Goal: Task Accomplishment & Management: Manage account settings

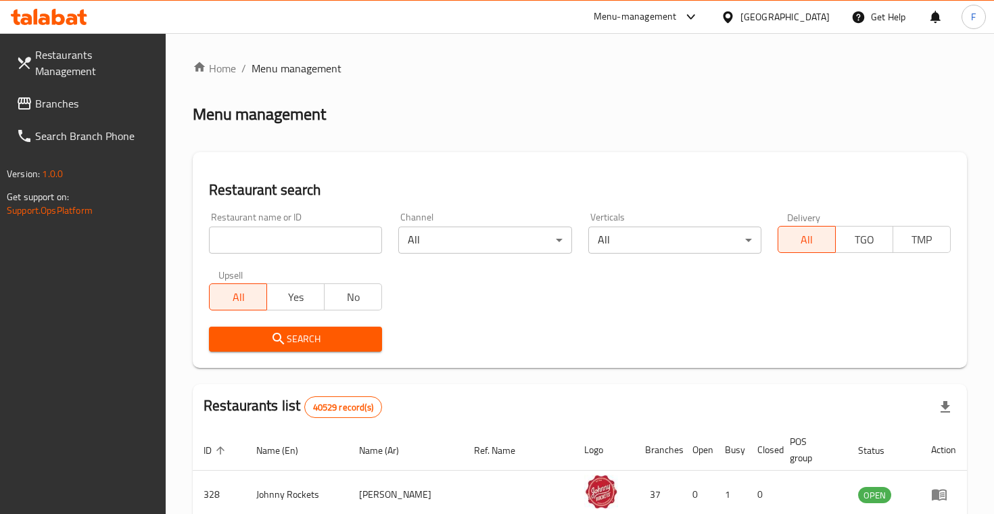
click at [348, 239] on input "search" at bounding box center [295, 240] width 173 height 27
type input "italy pizza"
click at [296, 337] on button "Search" at bounding box center [295, 339] width 173 height 25
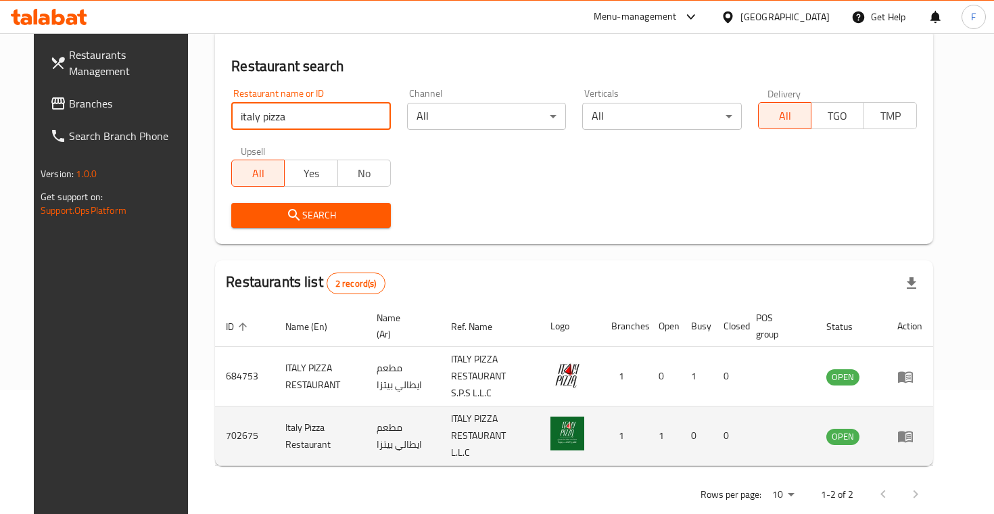
scroll to position [123, 0]
click at [933, 425] on td "enhanced table" at bounding box center [910, 437] width 47 height 60
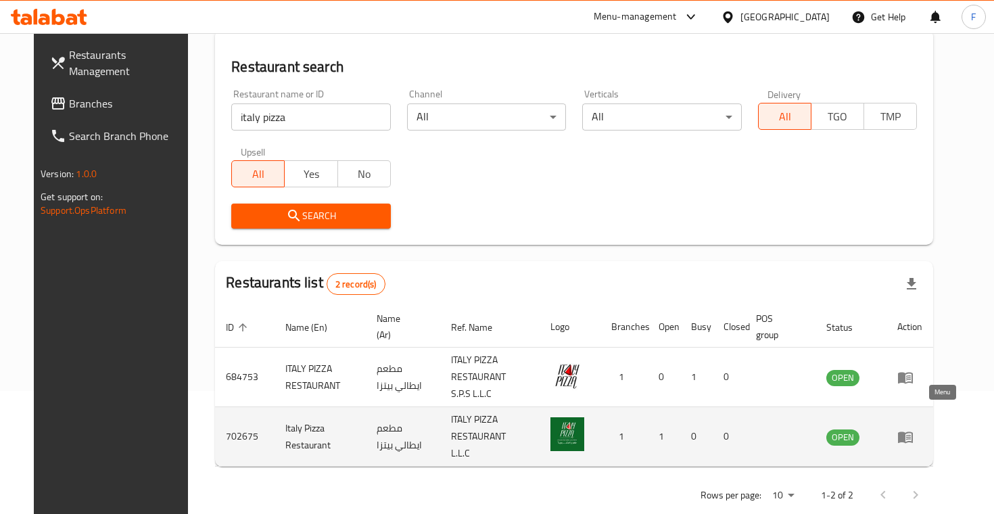
click at [914, 429] on icon "enhanced table" at bounding box center [905, 437] width 16 height 16
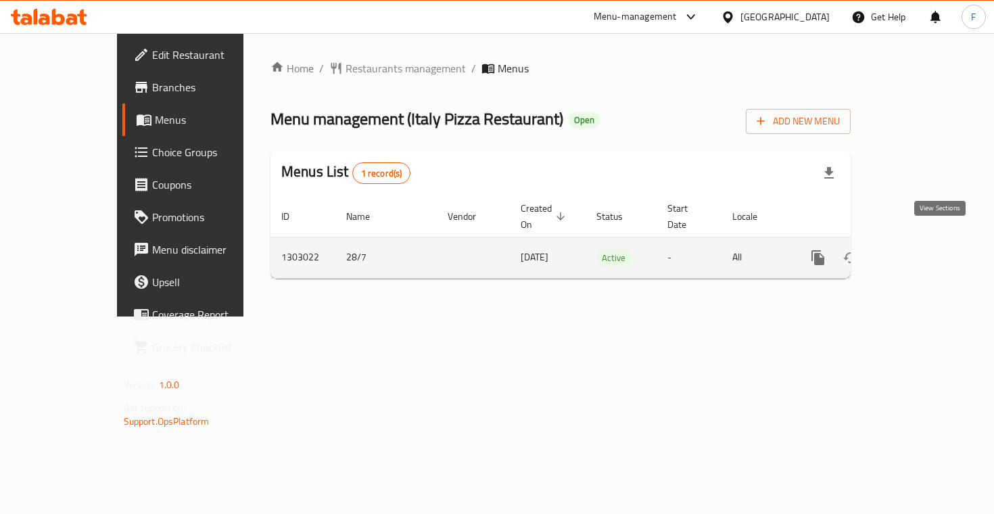
click at [924, 250] on icon "enhanced table" at bounding box center [916, 258] width 16 height 16
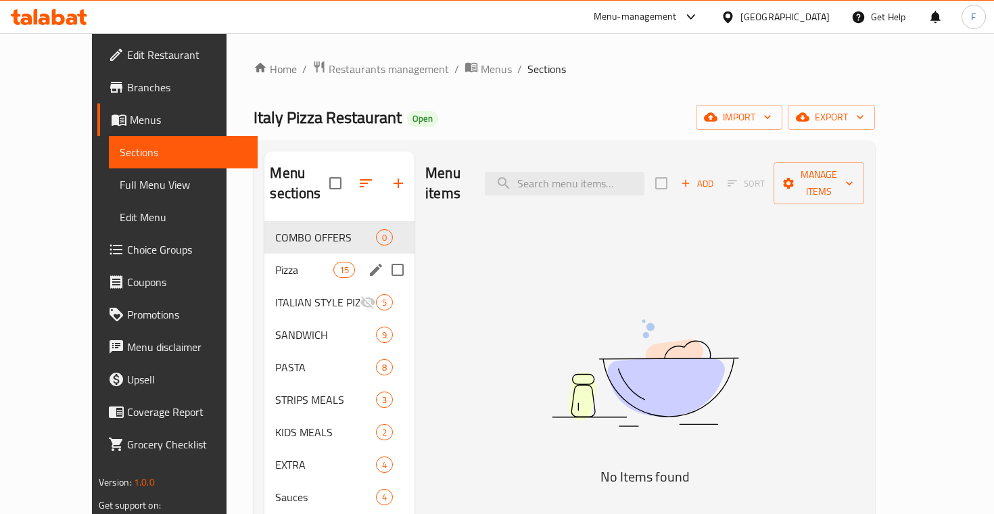
click at [266, 258] on div "Pizza 15" at bounding box center [339, 270] width 150 height 32
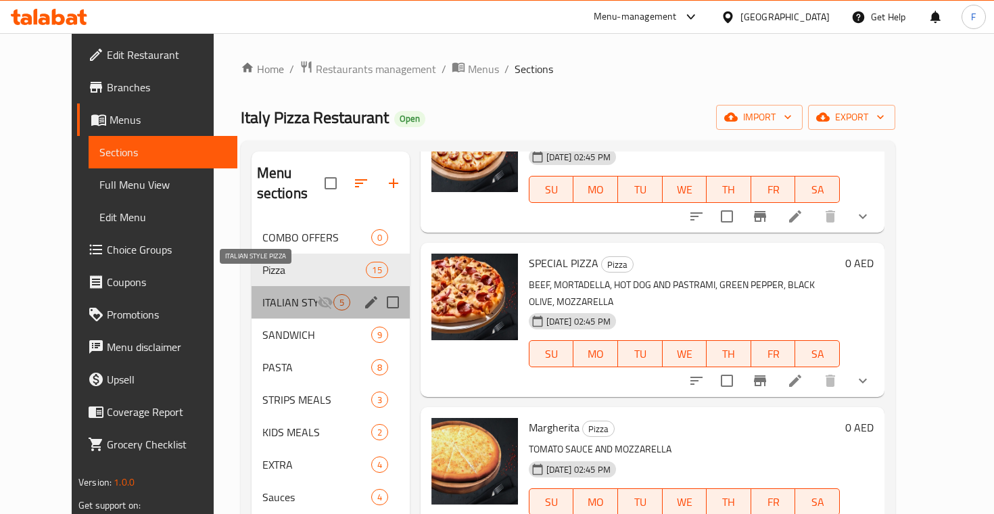
click at [274, 294] on span "ITALIAN STYLE PIZZA" at bounding box center [289, 302] width 55 height 16
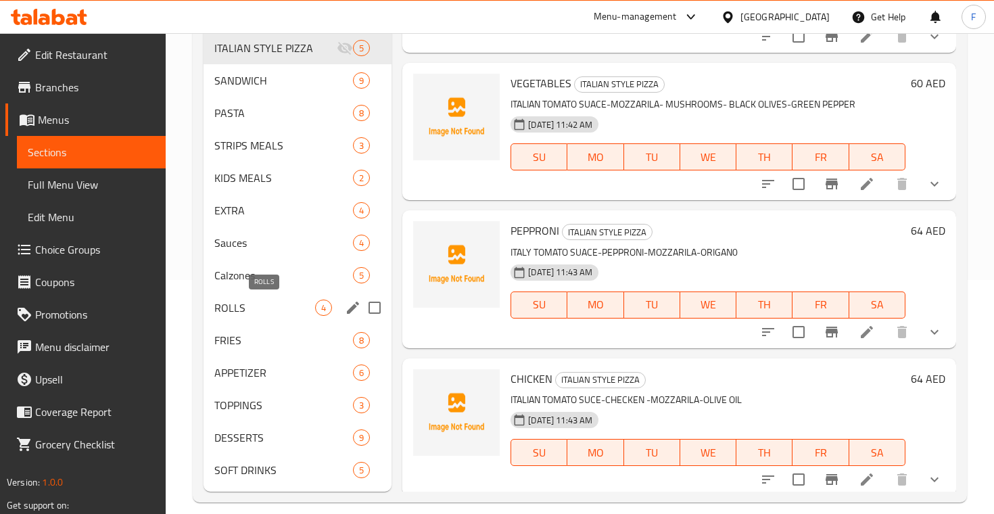
scroll to position [158, 0]
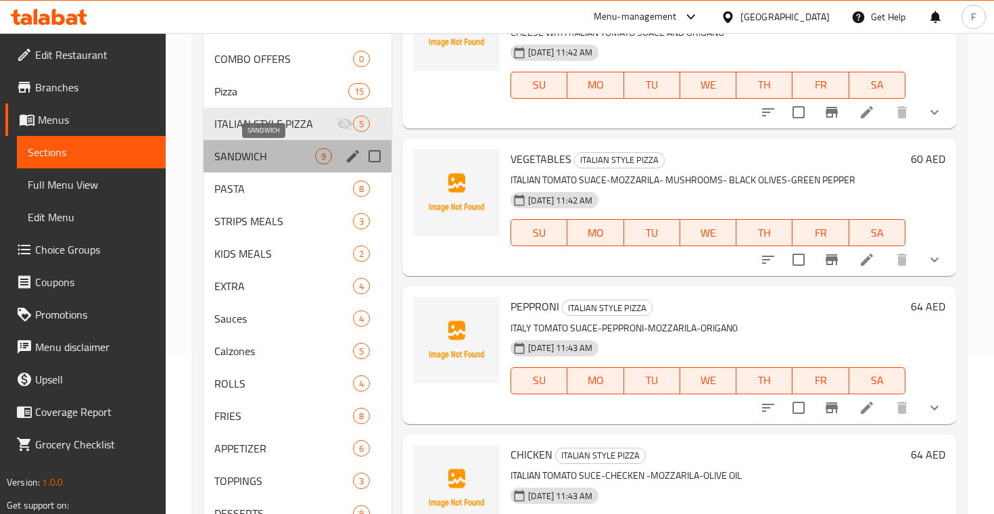
click at [265, 148] on span "SANDWICH" at bounding box center [264, 156] width 101 height 16
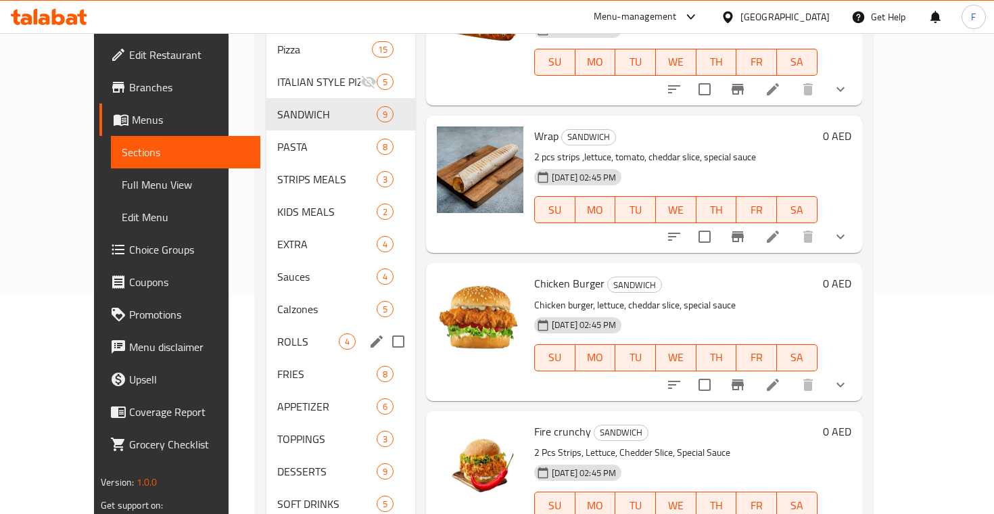
scroll to position [215, 0]
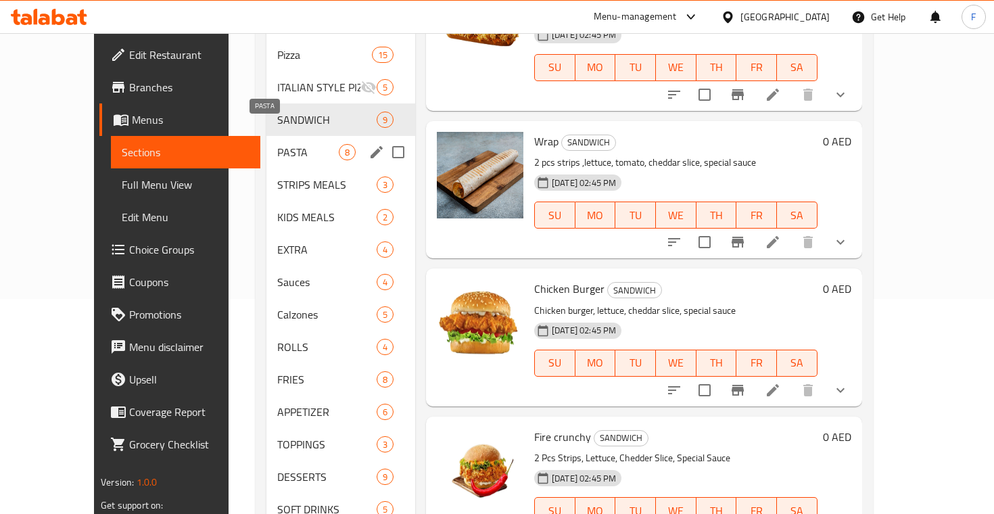
click at [277, 144] on span "PASTA" at bounding box center [308, 152] width 62 height 16
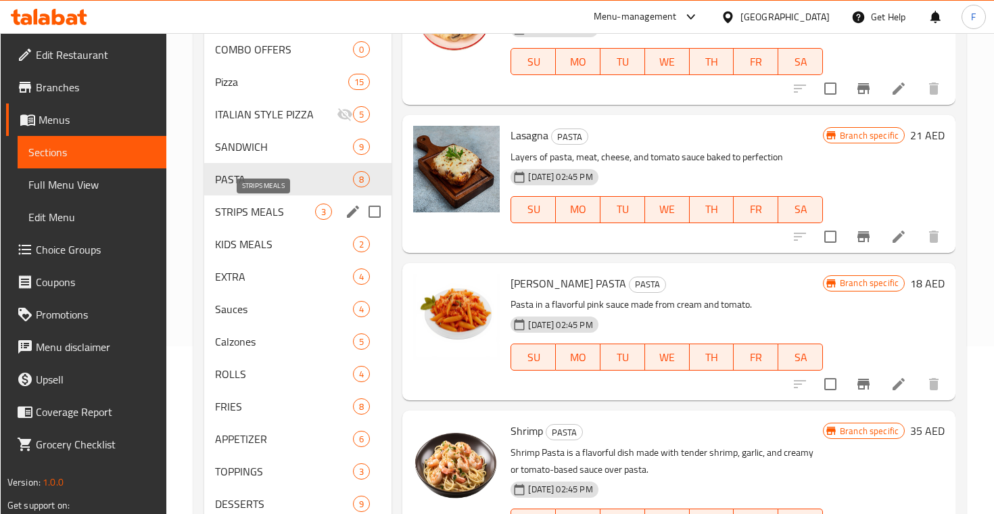
click at [291, 215] on span "STRIPS MEALS" at bounding box center [265, 212] width 101 height 16
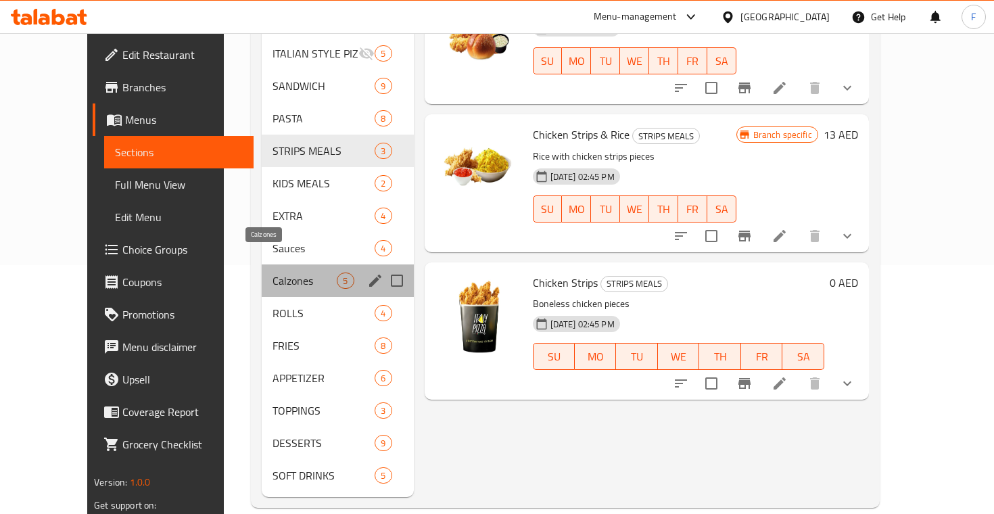
click at [273, 273] on span "Calzones" at bounding box center [305, 281] width 64 height 16
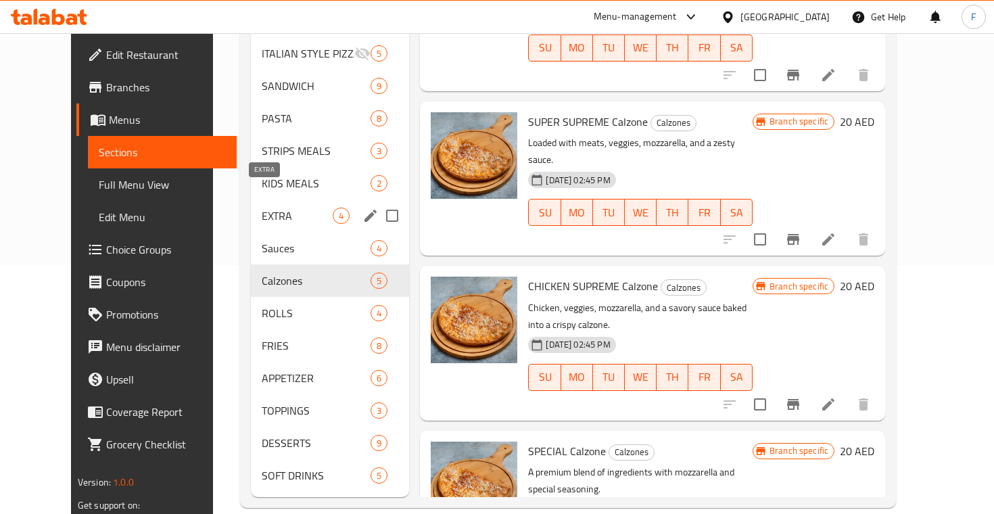
click at [277, 208] on span "EXTRA" at bounding box center [297, 216] width 71 height 16
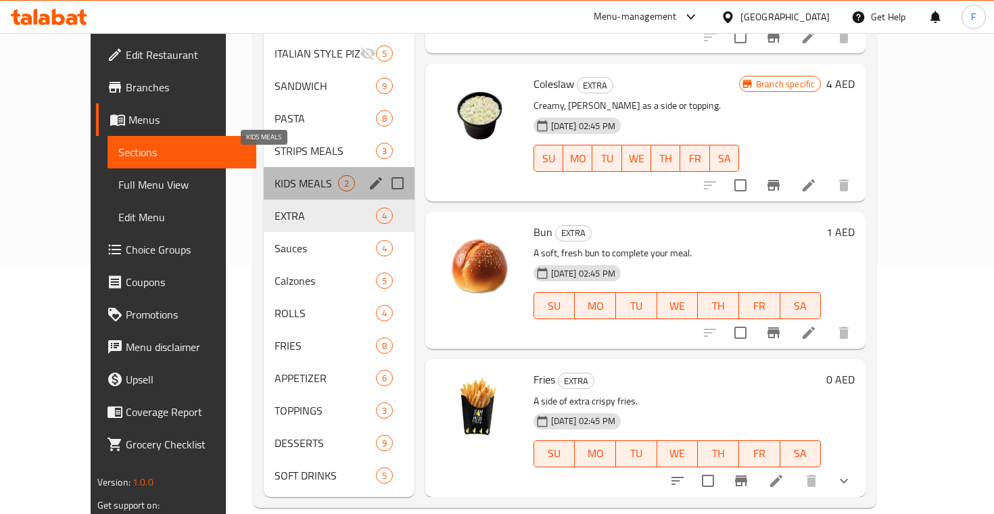
click at [277, 175] on span "KIDS MEALS" at bounding box center [306, 183] width 63 height 16
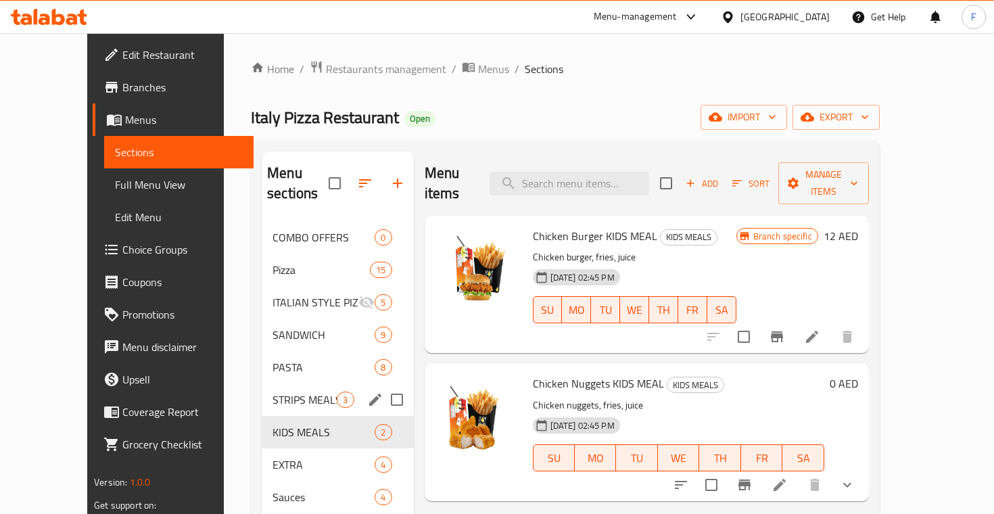
click at [262, 383] on div "STRIPS MEALS 3" at bounding box center [337, 399] width 151 height 32
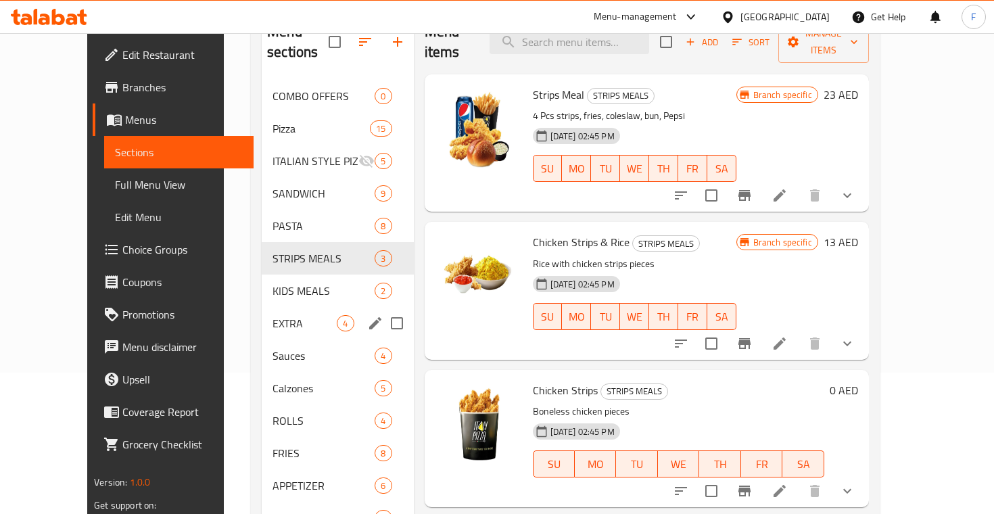
click at [266, 312] on div "EXTRA 4" at bounding box center [337, 323] width 151 height 32
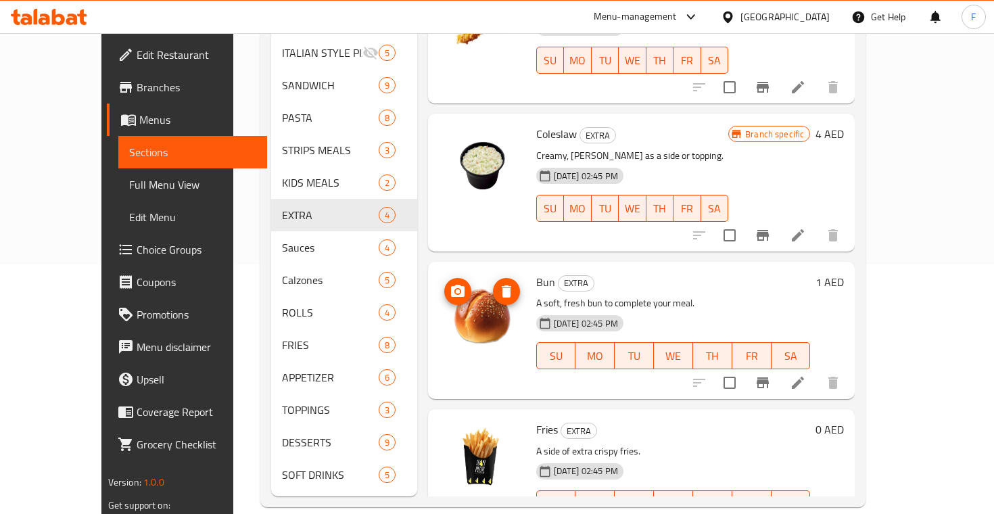
scroll to position [249, 0]
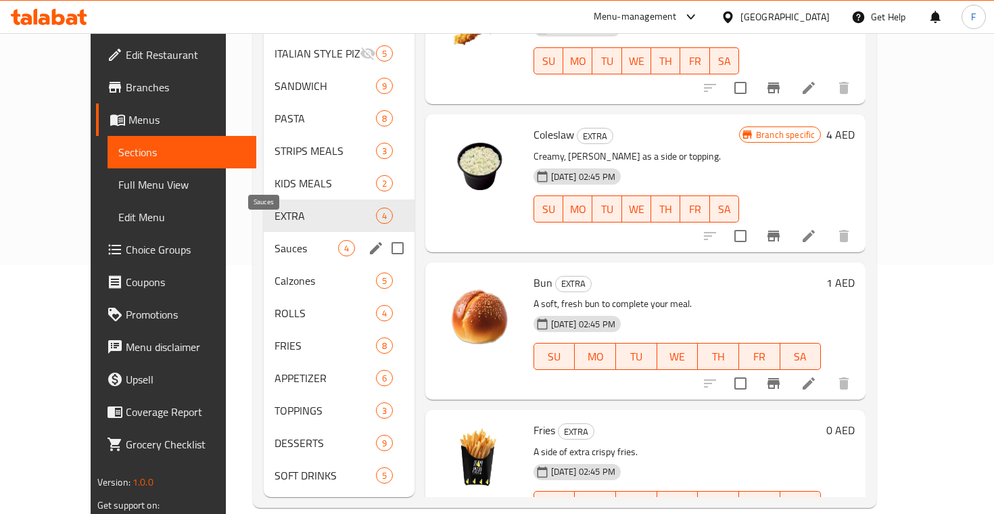
click at [275, 240] on span "Sauces" at bounding box center [306, 248] width 63 height 16
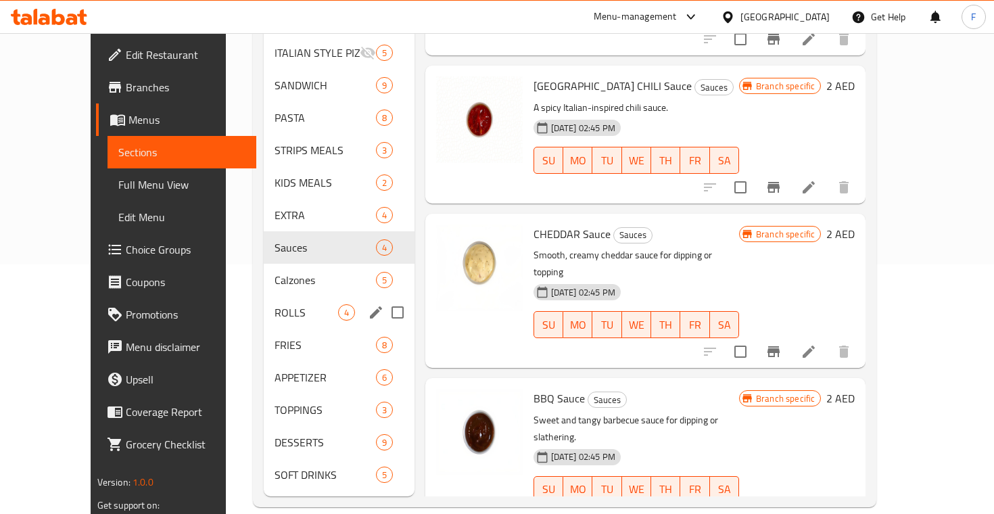
scroll to position [249, 0]
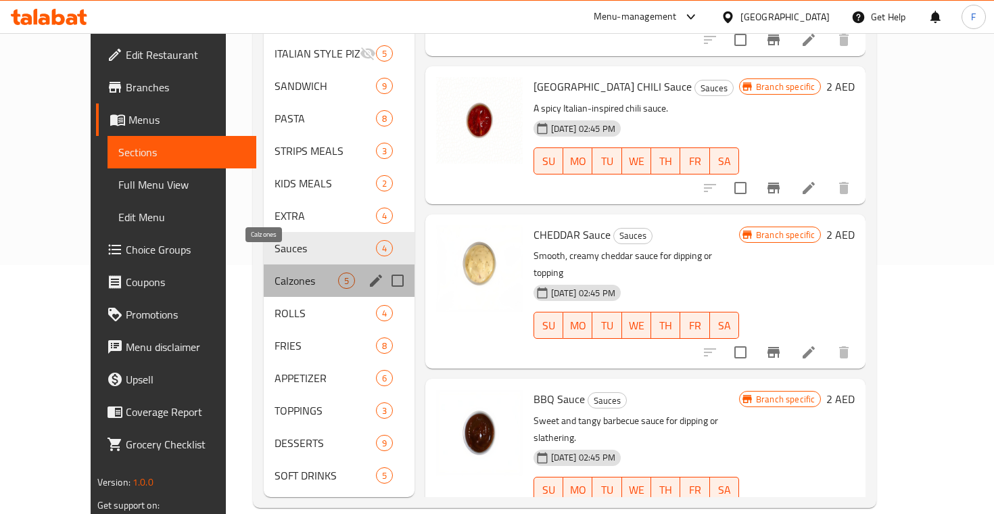
click at [275, 273] on span "Calzones" at bounding box center [306, 281] width 63 height 16
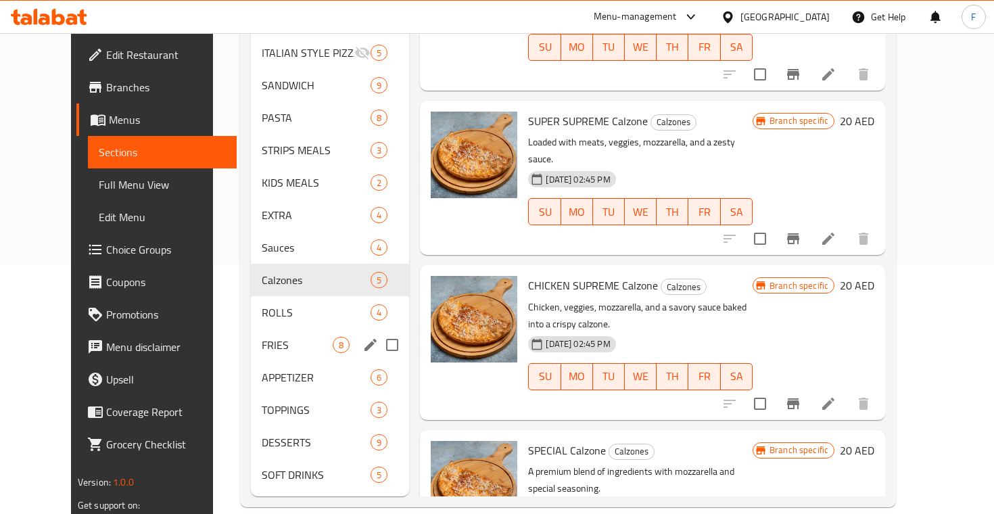
scroll to position [249, 0]
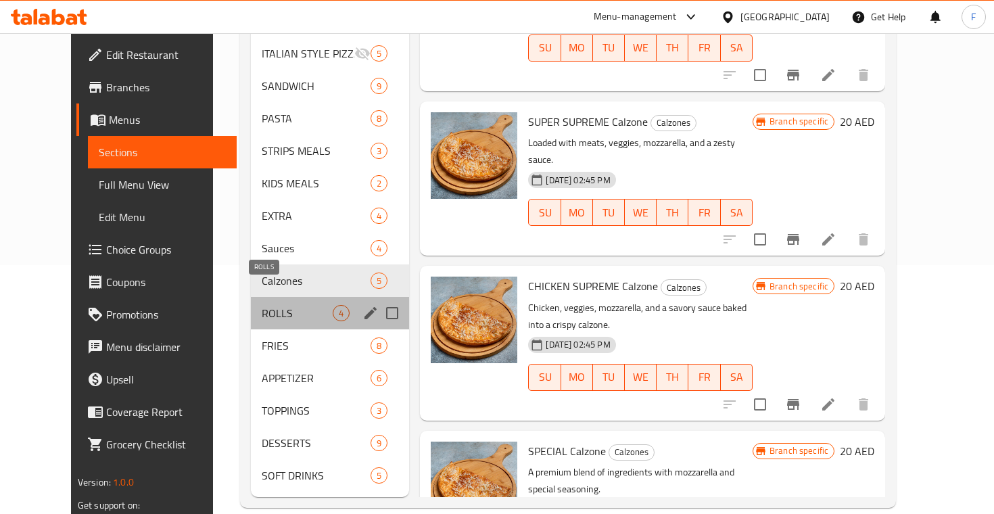
click at [262, 305] on span "ROLLS" at bounding box center [297, 313] width 71 height 16
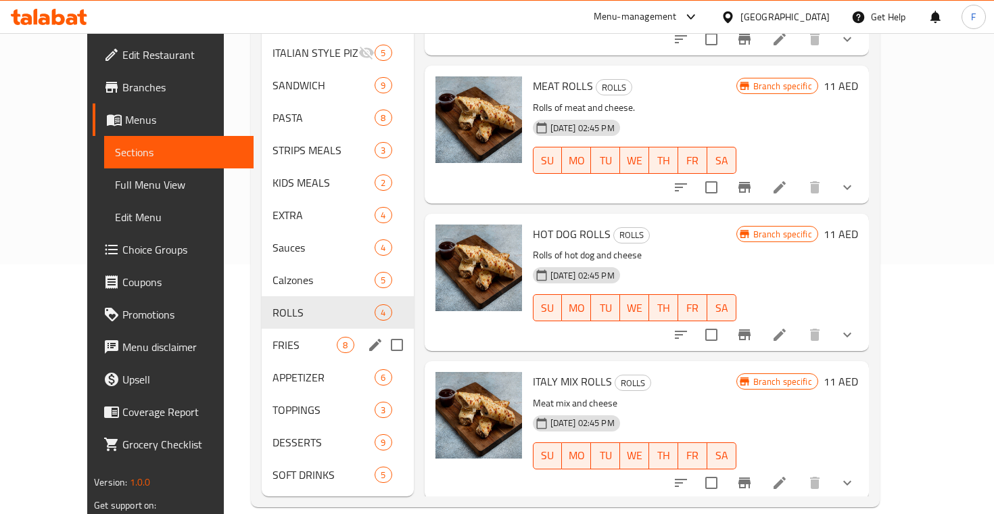
scroll to position [249, 0]
click at [264, 329] on div "FRIES 8" at bounding box center [337, 345] width 151 height 32
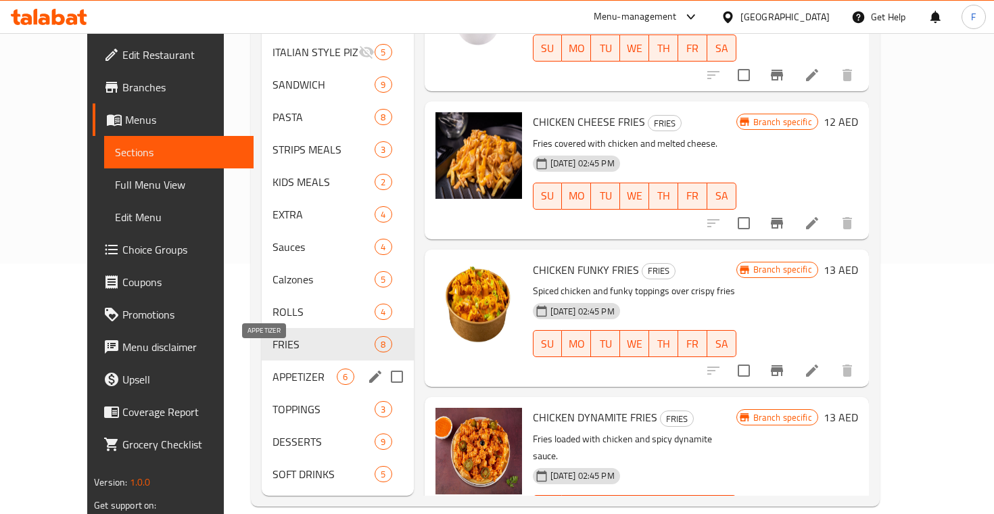
scroll to position [249, 0]
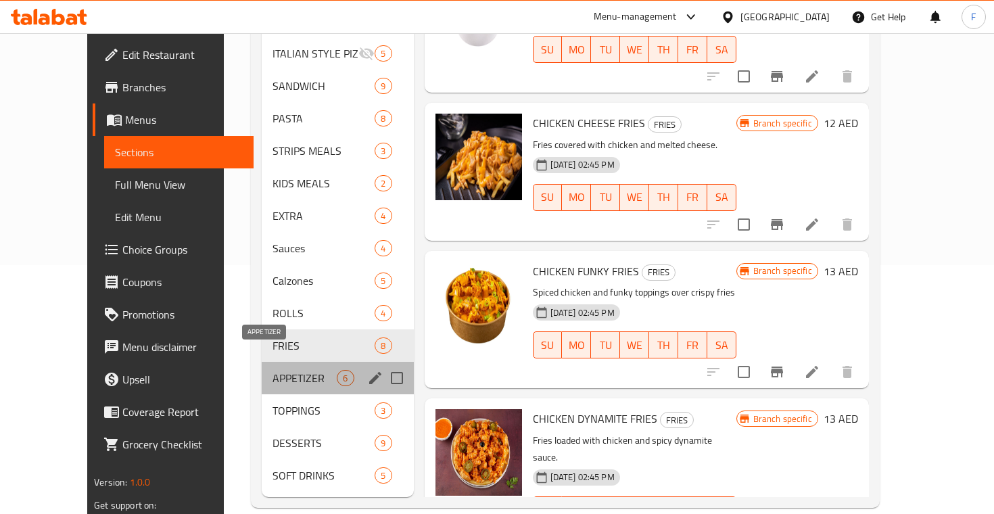
click at [273, 370] on span "APPETIZER" at bounding box center [305, 378] width 64 height 16
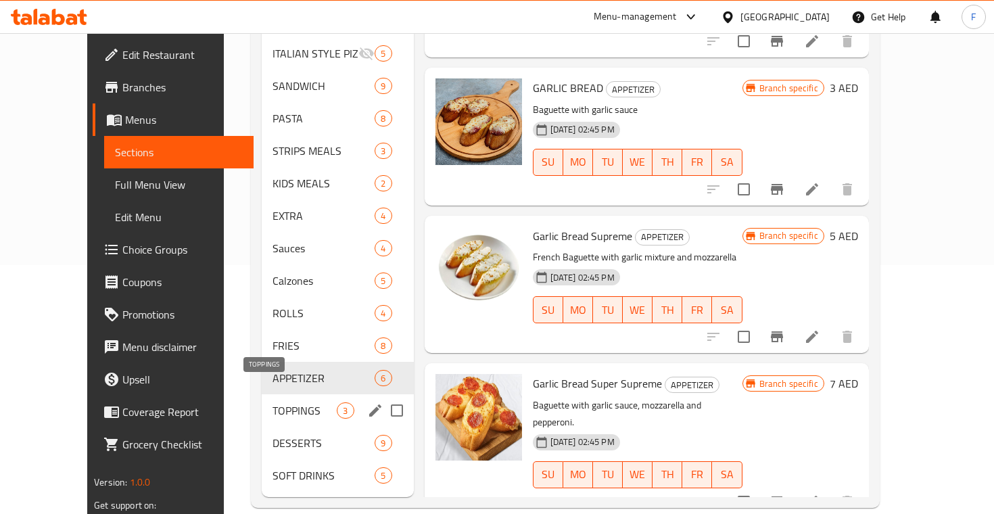
click at [274, 402] on span "TOPPINGS" at bounding box center [305, 410] width 64 height 16
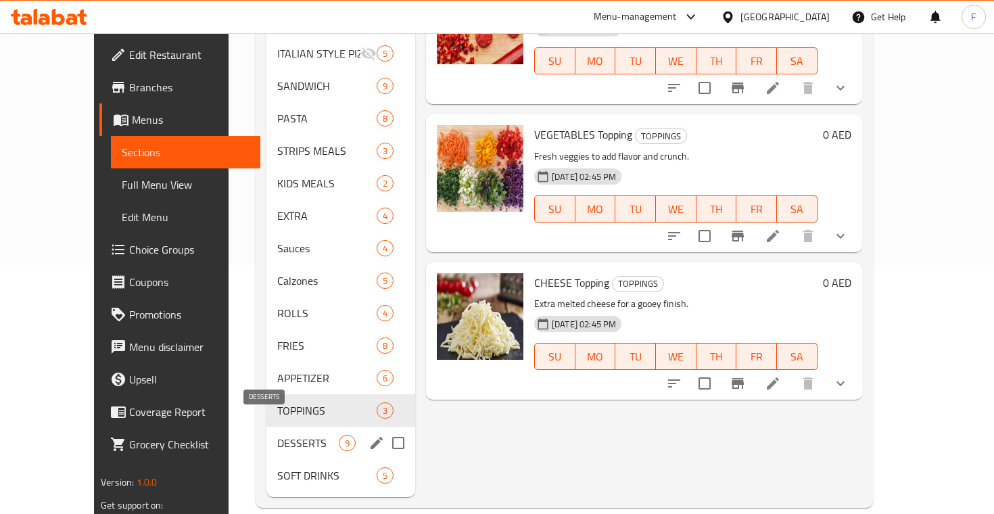
click at [277, 435] on span "DESSERTS" at bounding box center [308, 443] width 62 height 16
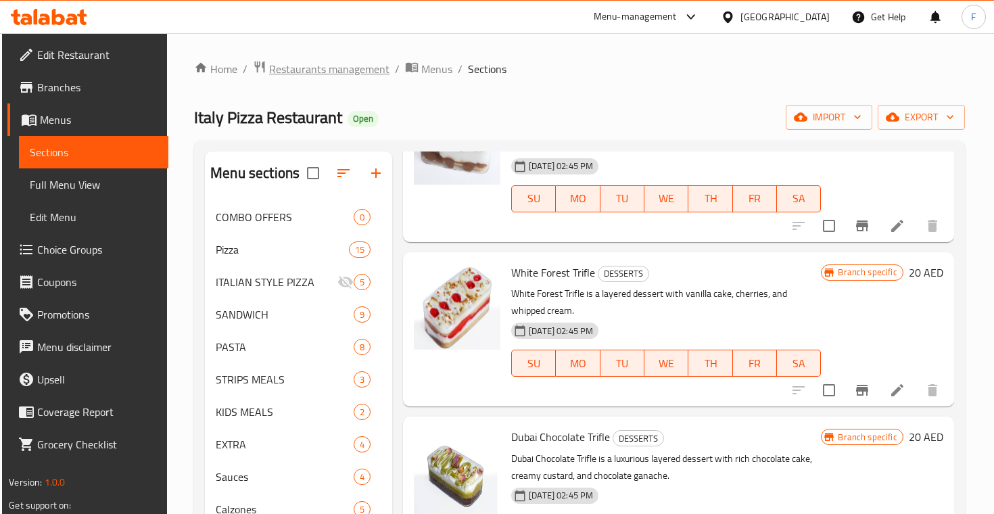
click at [312, 73] on span "Restaurants management" at bounding box center [329, 69] width 120 height 16
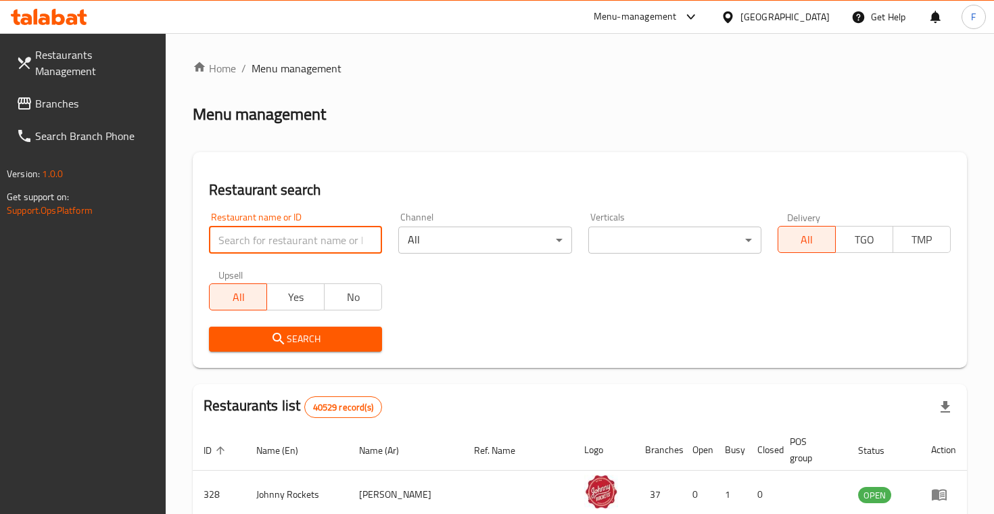
click at [271, 237] on input "search" at bounding box center [295, 240] width 173 height 27
paste input "Ovenna"
type input "Ovenna"
click at [296, 337] on button "Search" at bounding box center [295, 339] width 173 height 25
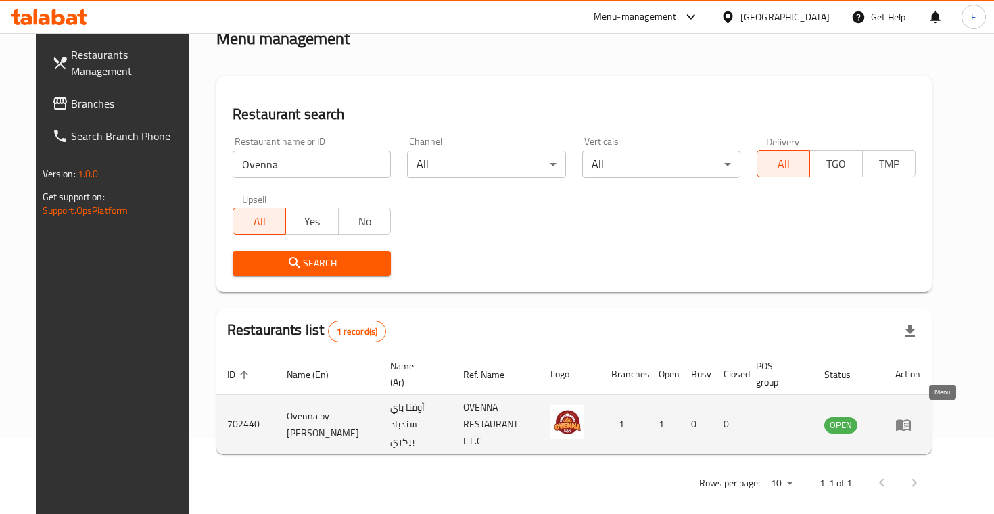
click at [909, 423] on icon "enhanced table" at bounding box center [906, 425] width 5 height 5
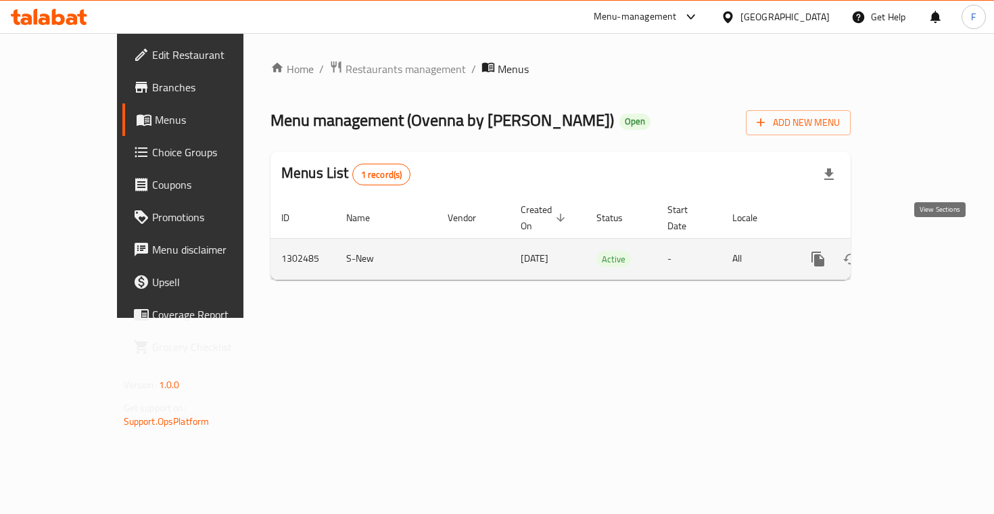
click at [924, 251] on icon "enhanced table" at bounding box center [916, 259] width 16 height 16
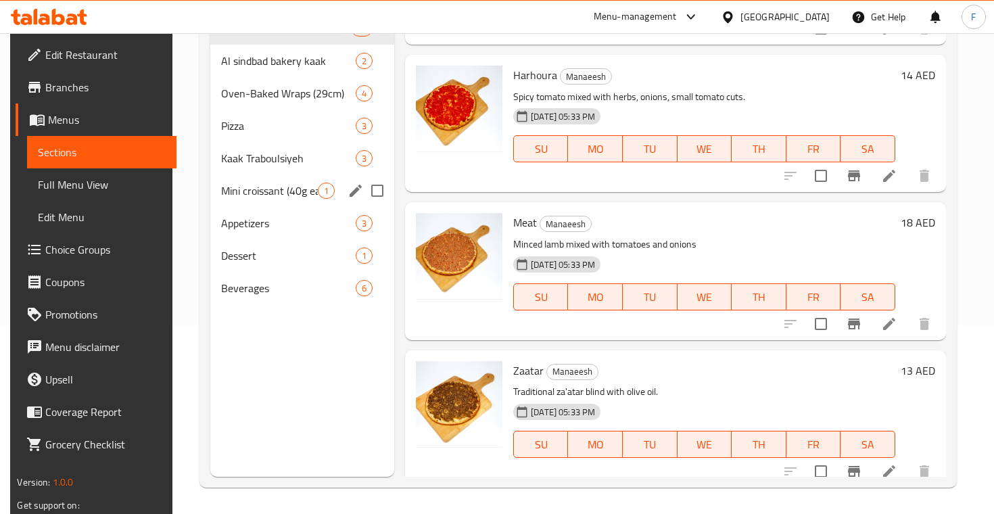
click at [252, 178] on div "Mini croissant (40g ea) 1" at bounding box center [302, 190] width 184 height 32
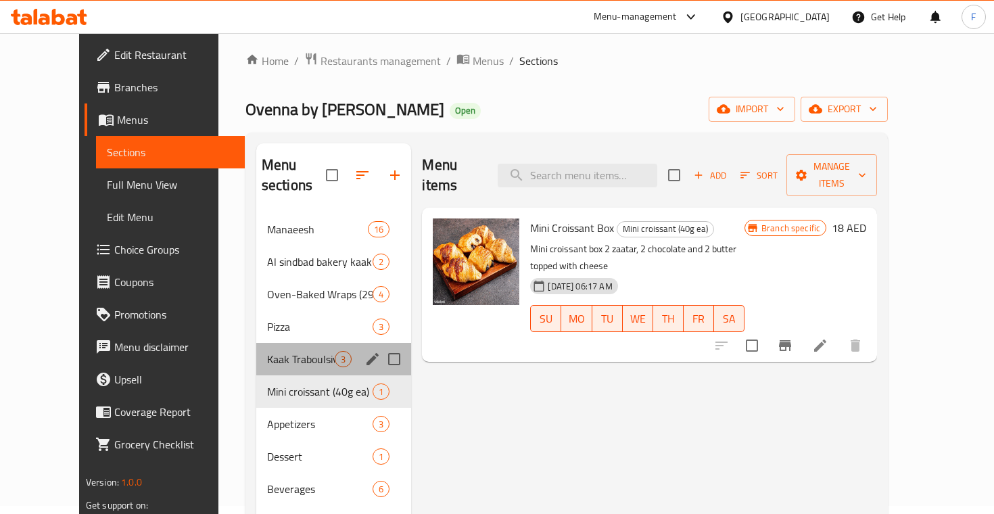
click at [269, 351] on span "Kaak Traboulsiyeh" at bounding box center [301, 359] width 68 height 16
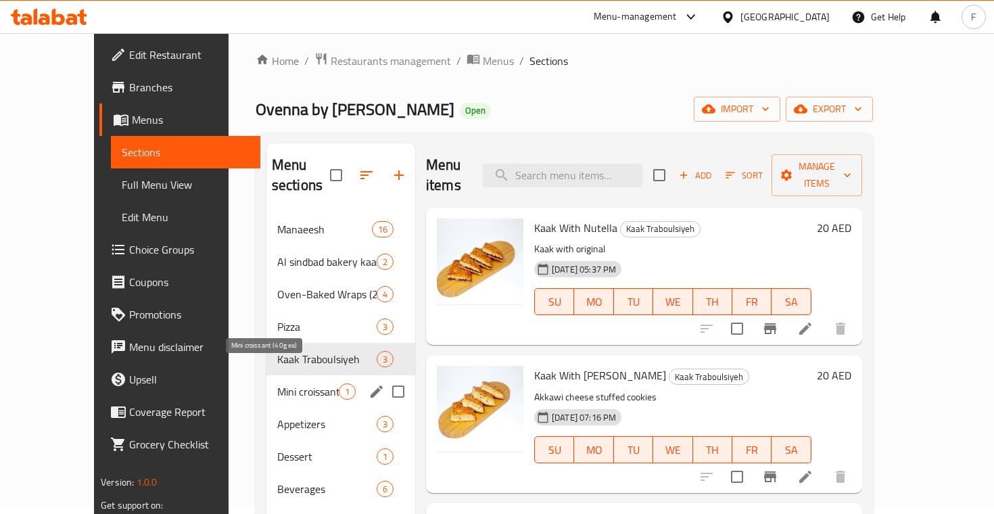
click at [277, 383] on span "Mini croissant (40g ea)" at bounding box center [308, 391] width 62 height 16
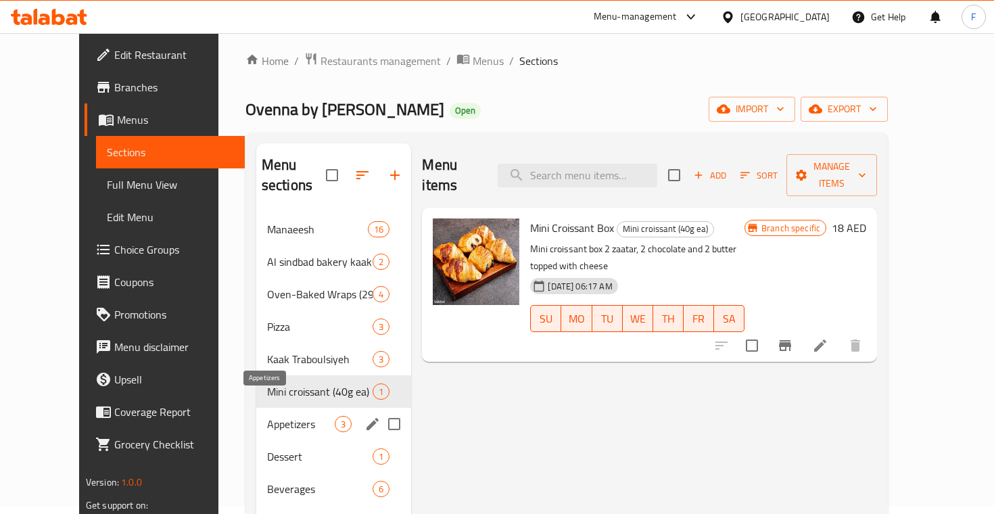
click at [278, 416] on span "Appetizers" at bounding box center [301, 424] width 68 height 16
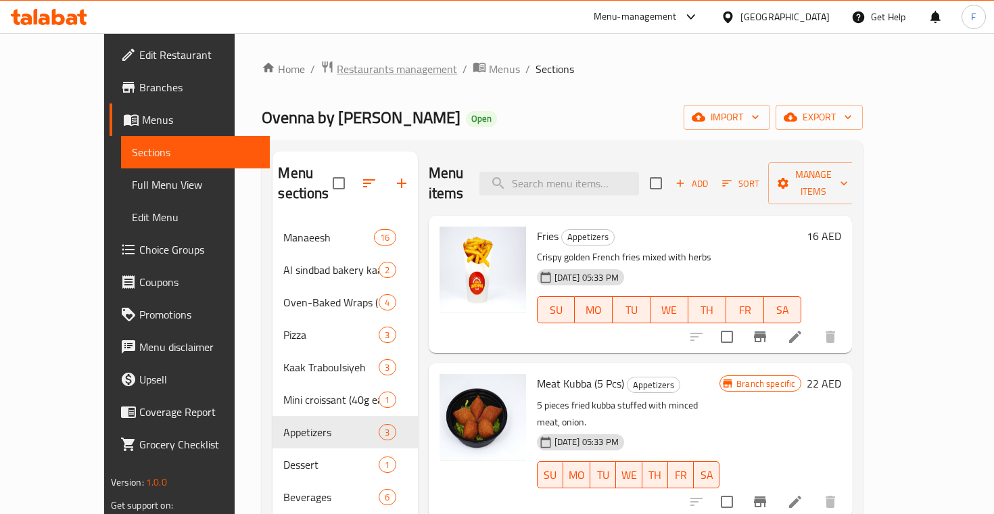
click at [337, 66] on span "Restaurants management" at bounding box center [397, 69] width 120 height 16
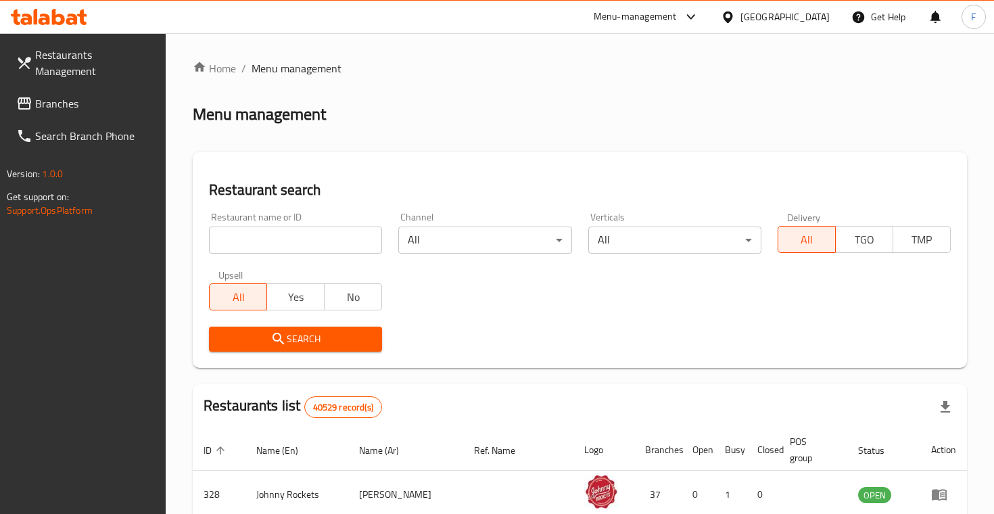
click at [235, 223] on div "Restaurant name or ID Restaurant name or ID" at bounding box center [295, 232] width 173 height 41
click at [255, 235] on input "search" at bounding box center [295, 240] width 173 height 27
paste input "[PERSON_NAME] Butchery And Grills"
click at [296, 337] on button "Search" at bounding box center [295, 339] width 173 height 25
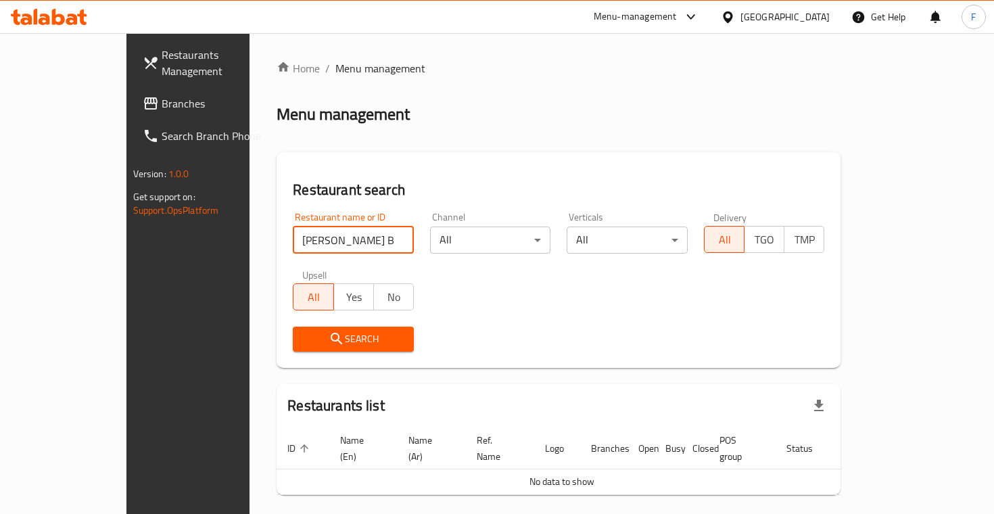
click at [337, 238] on input "[PERSON_NAME] Butchery And Grills" at bounding box center [353, 240] width 121 height 27
type input "[PERSON_NAME] Butchery"
click at [296, 337] on button "Search" at bounding box center [353, 339] width 121 height 25
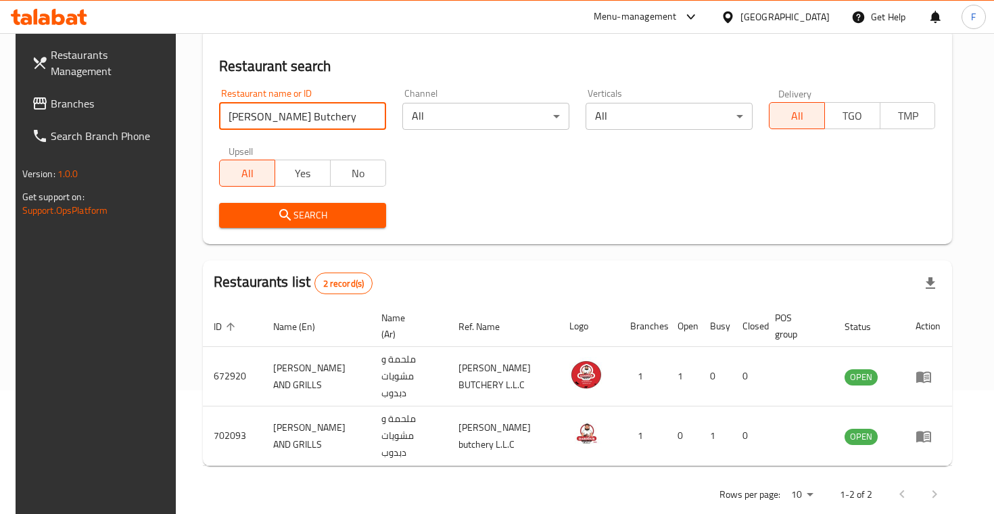
scroll to position [123, 0]
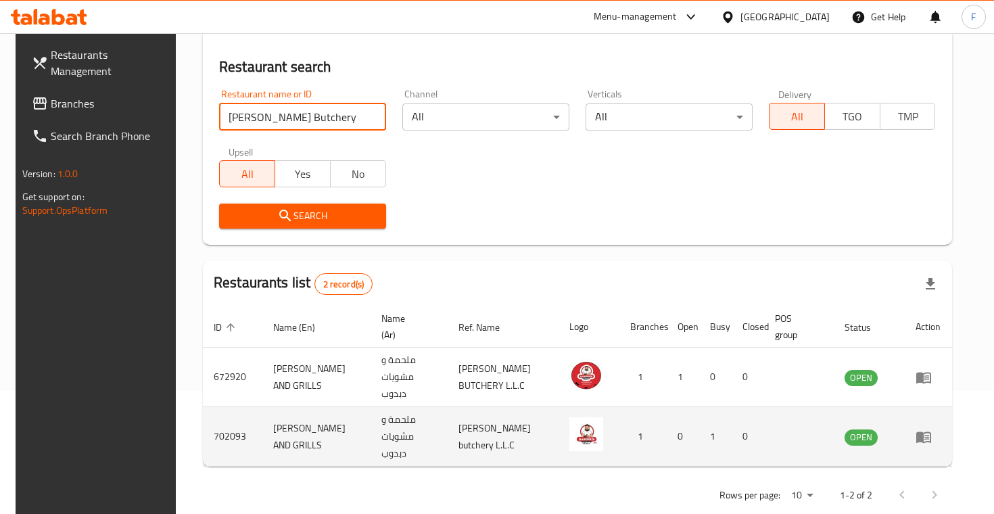
click at [931, 431] on icon "enhanced table" at bounding box center [923, 436] width 15 height 11
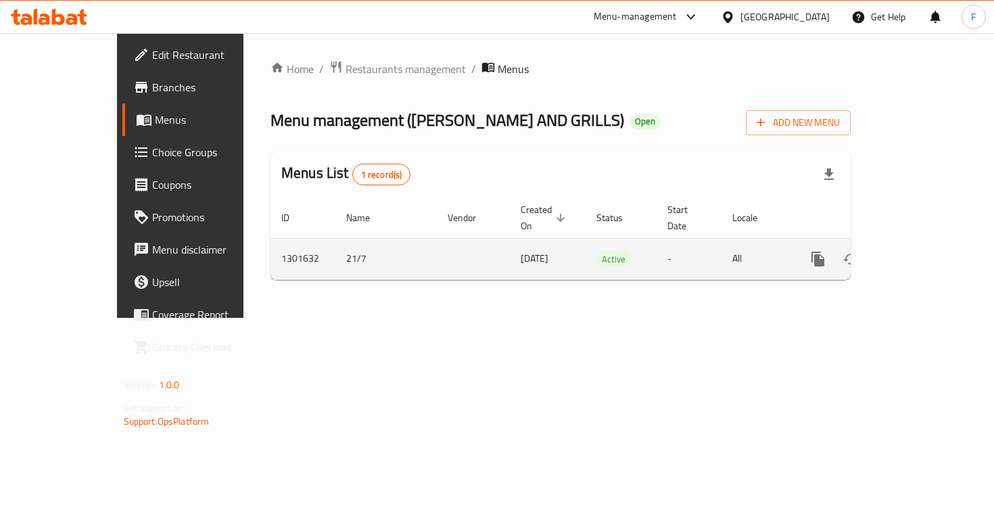
click at [932, 253] on link "enhanced table" at bounding box center [915, 259] width 32 height 32
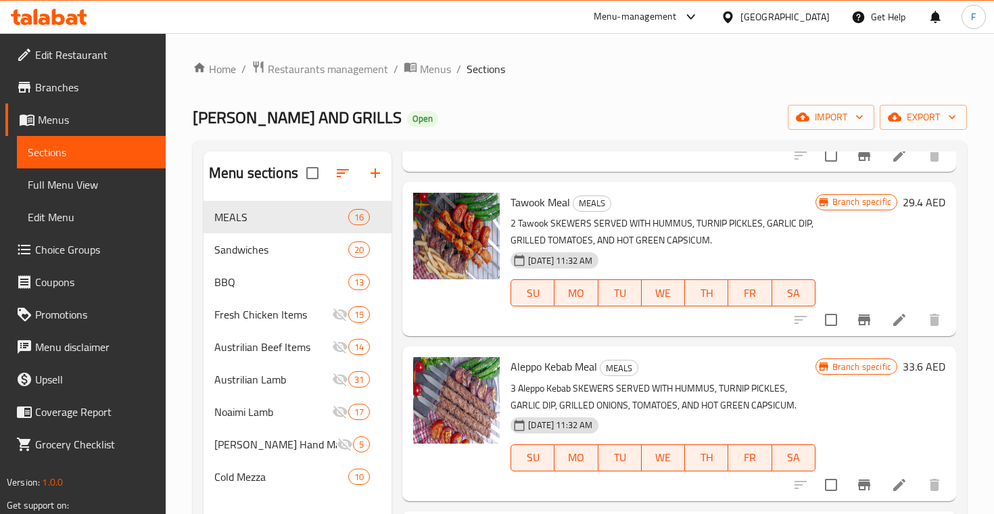
scroll to position [355, 0]
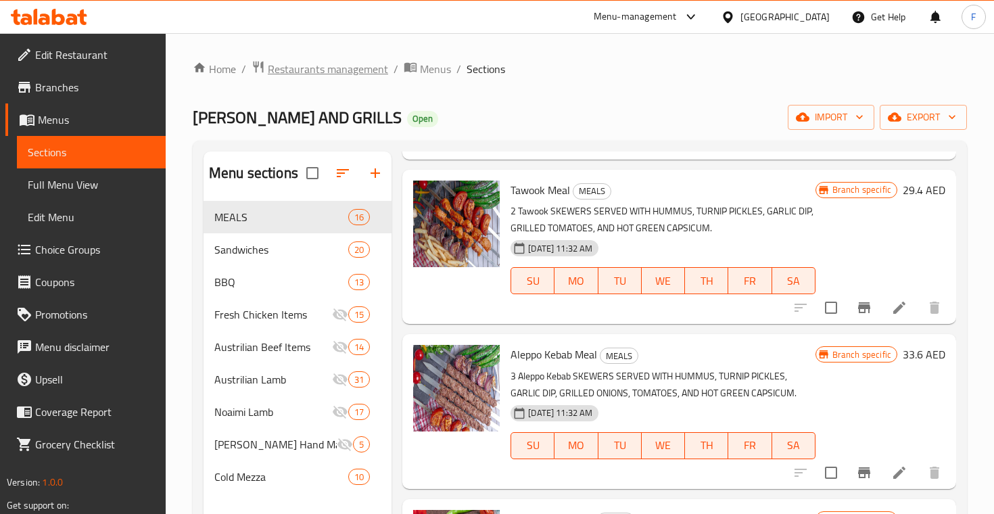
click at [339, 71] on span "Restaurants management" at bounding box center [328, 69] width 120 height 16
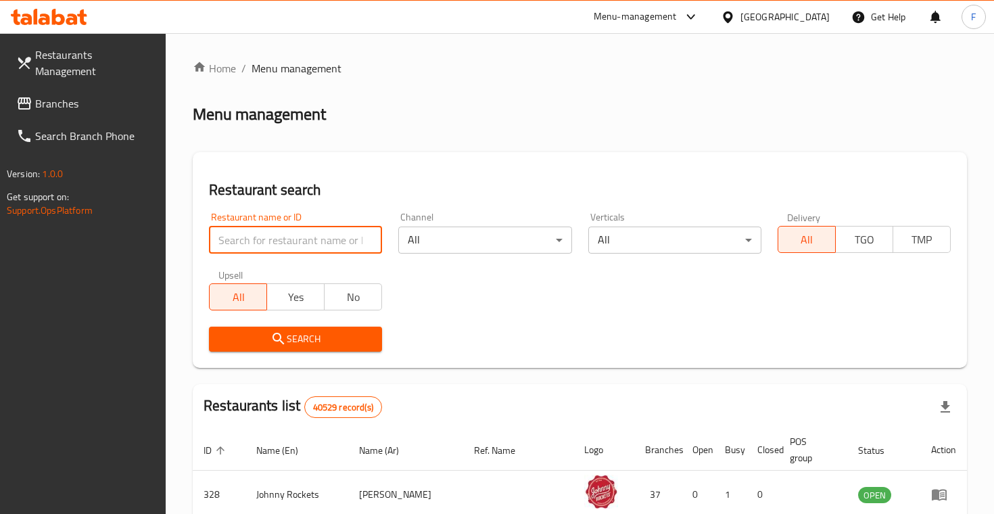
click at [300, 243] on input "search" at bounding box center [295, 240] width 173 height 27
type input "up n' down"
click at [296, 337] on button "Search" at bounding box center [295, 339] width 173 height 25
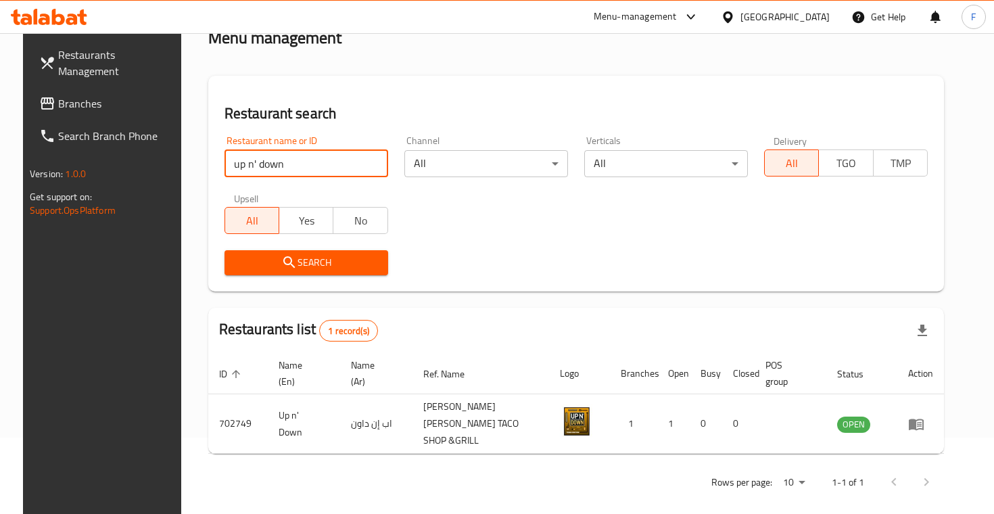
scroll to position [76, 0]
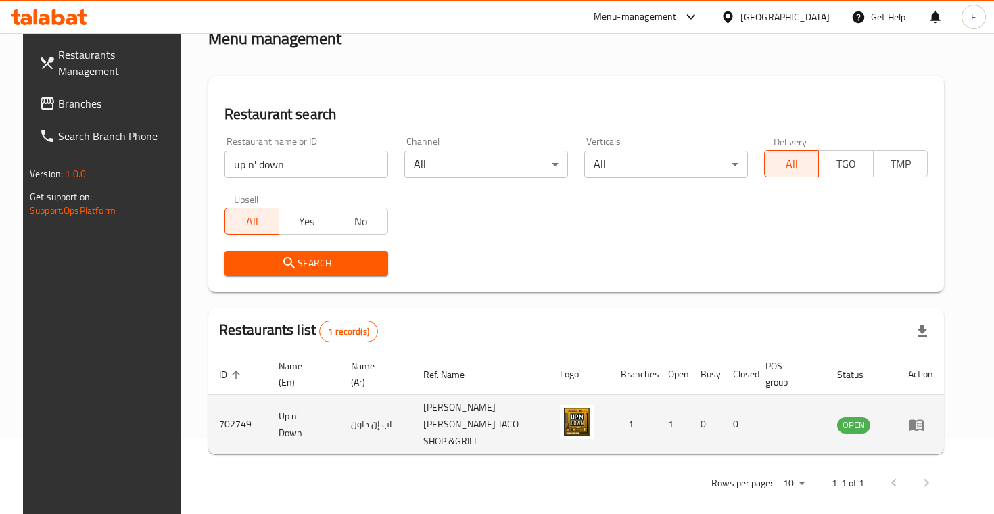
click at [944, 427] on td "enhanced table" at bounding box center [920, 425] width 47 height 60
click at [924, 423] on icon "enhanced table" at bounding box center [916, 425] width 16 height 16
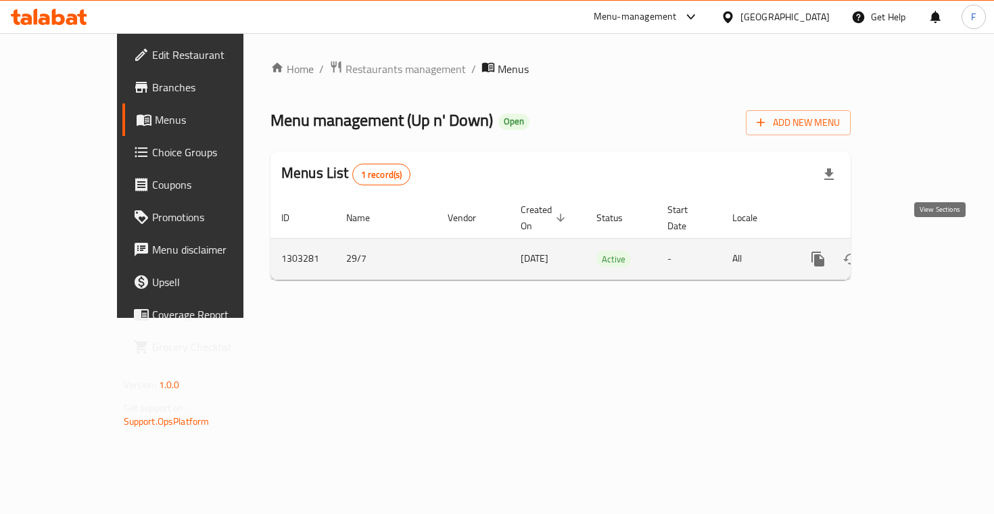
click at [924, 251] on icon "enhanced table" at bounding box center [916, 259] width 16 height 16
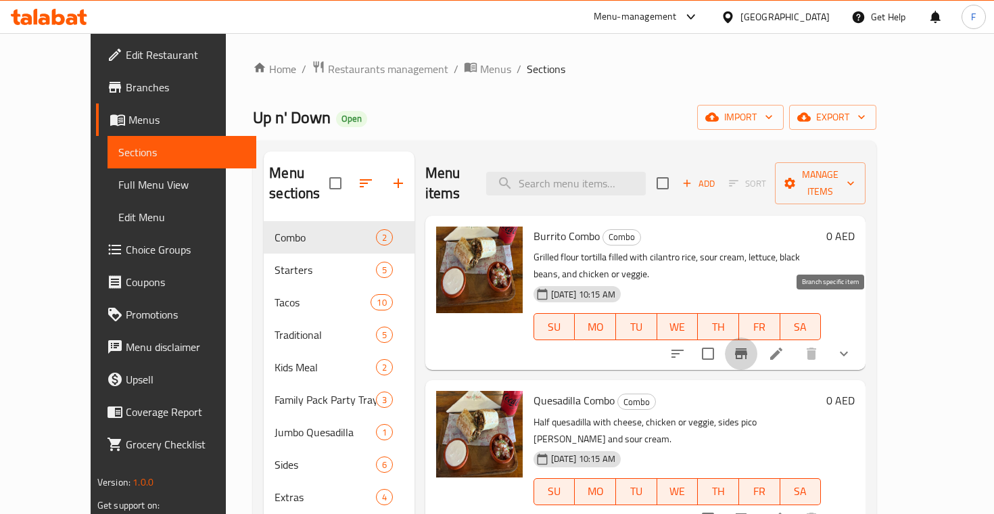
click at [749, 346] on icon "Branch-specific-item" at bounding box center [741, 354] width 16 height 16
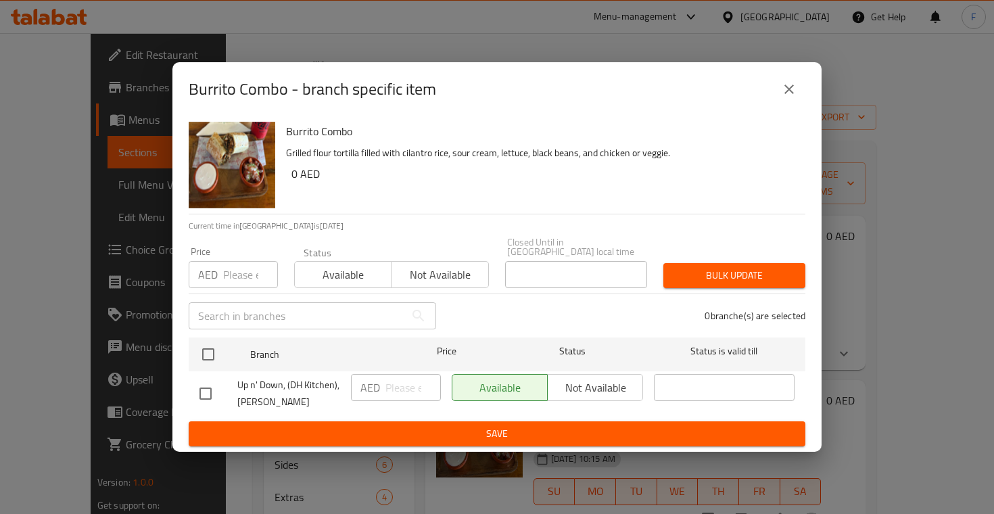
click at [789, 84] on icon "close" at bounding box center [789, 89] width 16 height 16
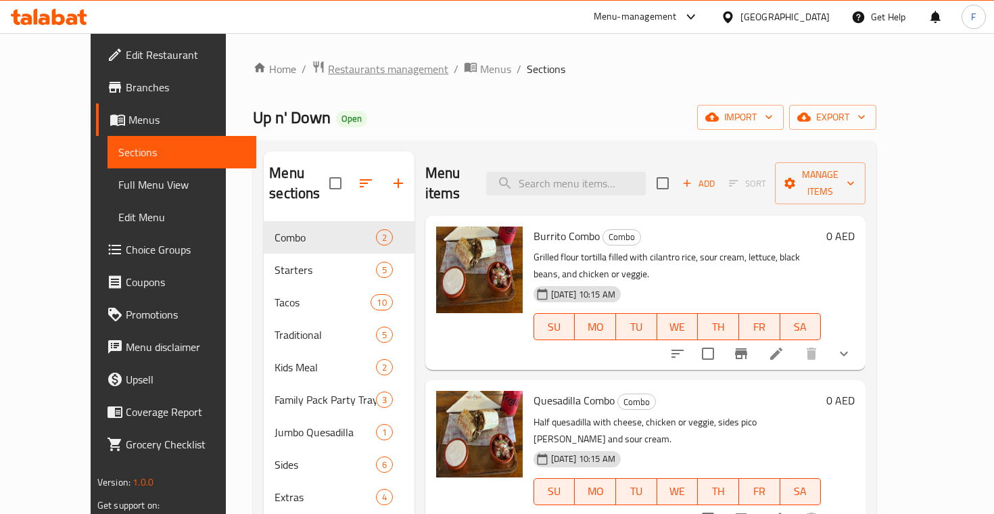
click at [332, 76] on span "Restaurants management" at bounding box center [388, 69] width 120 height 16
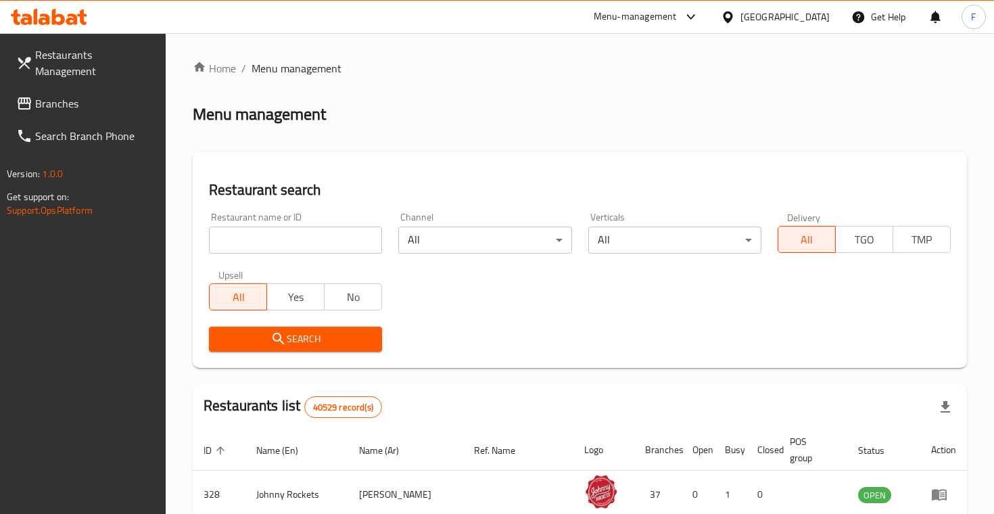
click at [282, 235] on input "search" at bounding box center [295, 240] width 173 height 27
type input "mazmaza"
click at [296, 337] on button "Search" at bounding box center [295, 339] width 173 height 25
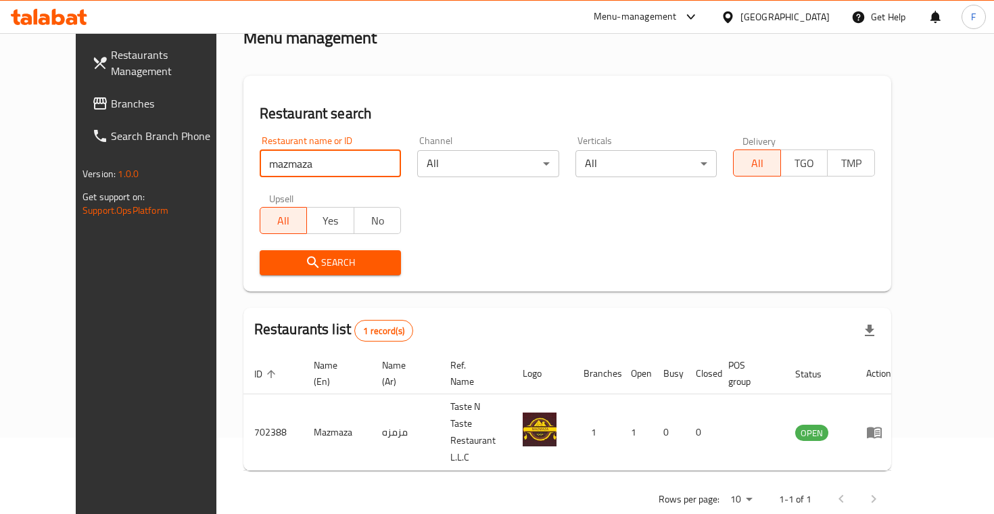
scroll to position [76, 0]
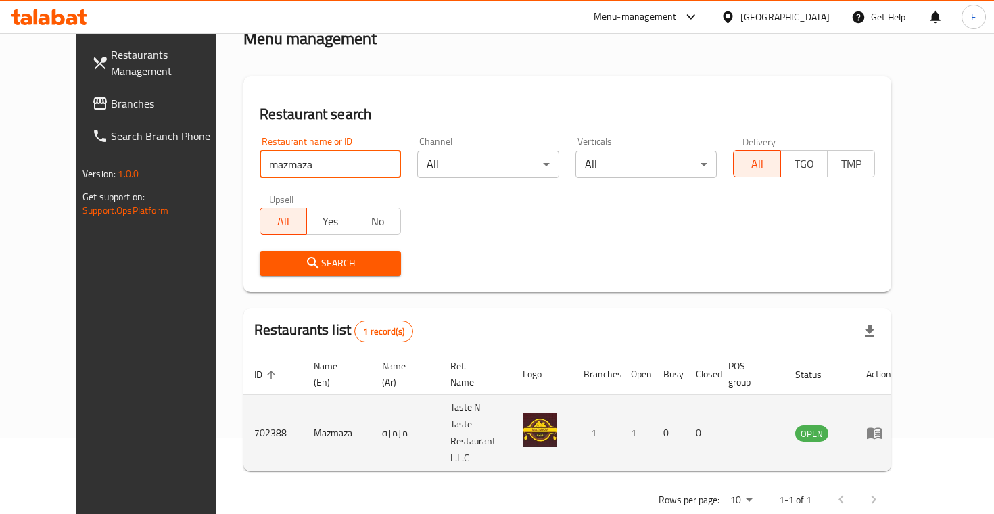
click at [882, 428] on icon "enhanced table" at bounding box center [874, 433] width 15 height 11
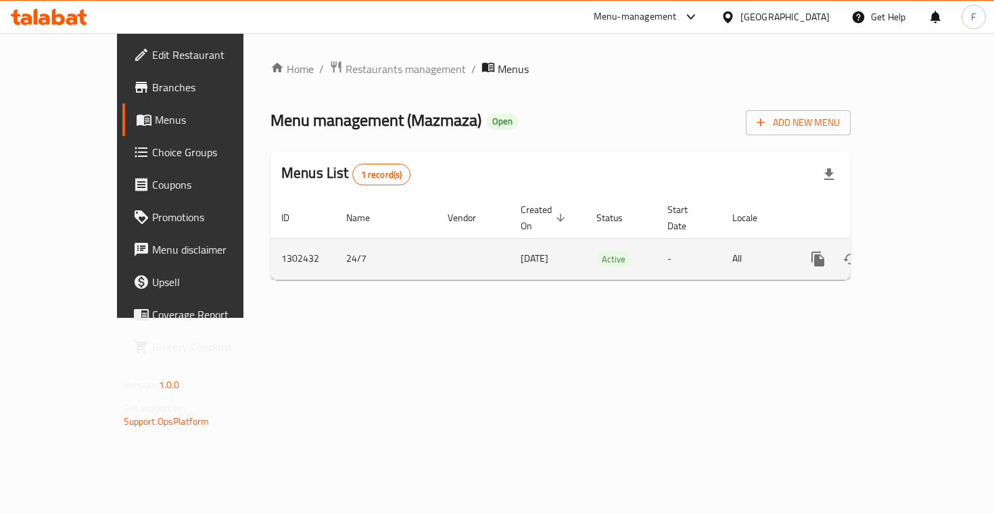
click at [924, 251] on icon "enhanced table" at bounding box center [916, 259] width 16 height 16
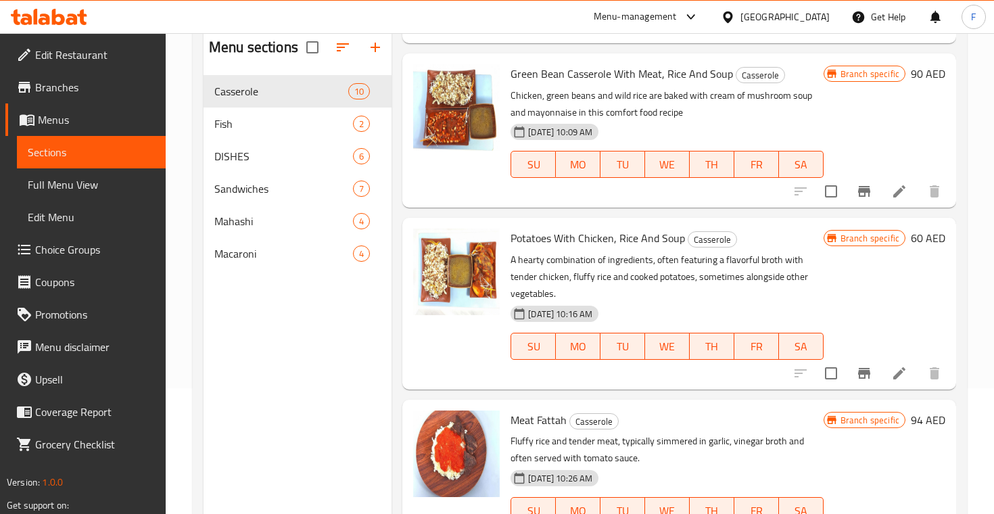
scroll to position [83, 0]
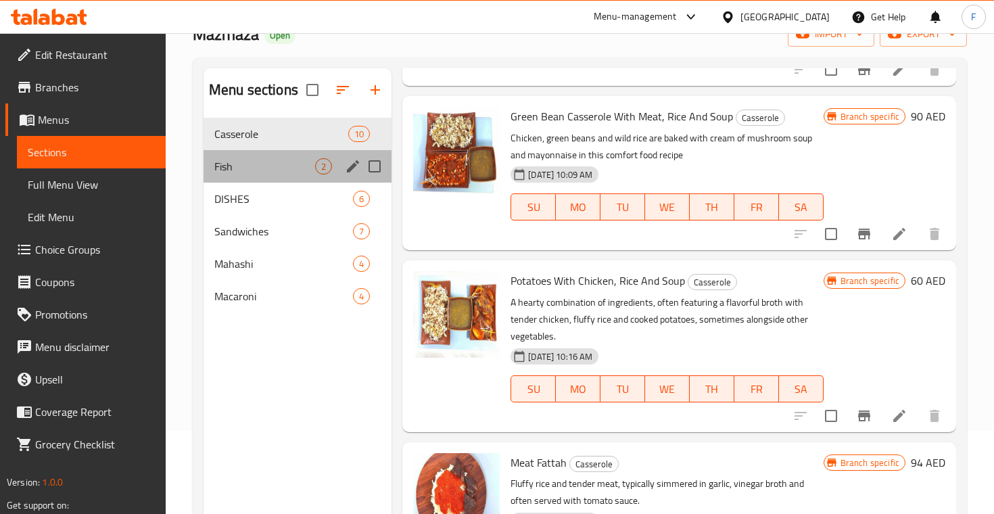
click at [266, 176] on div "Fish 2" at bounding box center [298, 166] width 188 height 32
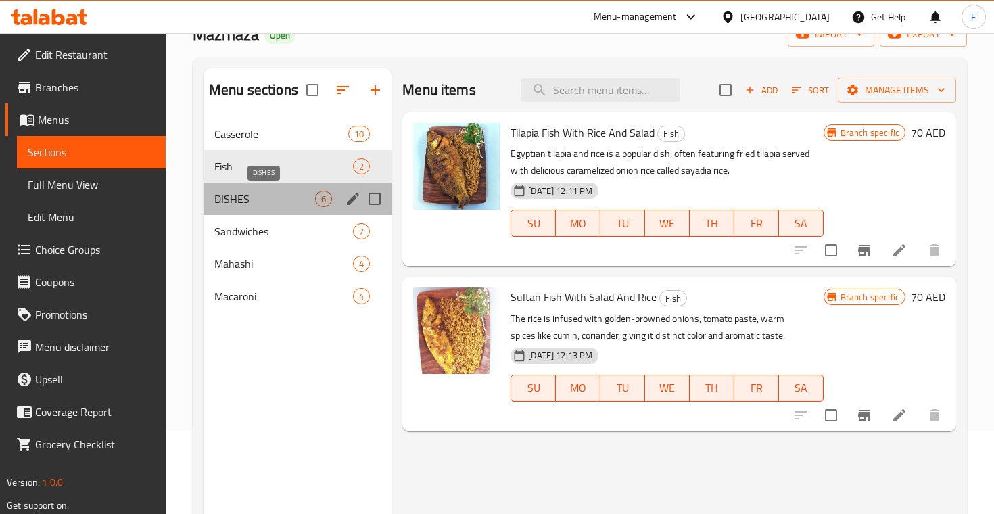
click at [268, 200] on span "DISHES" at bounding box center [264, 199] width 101 height 16
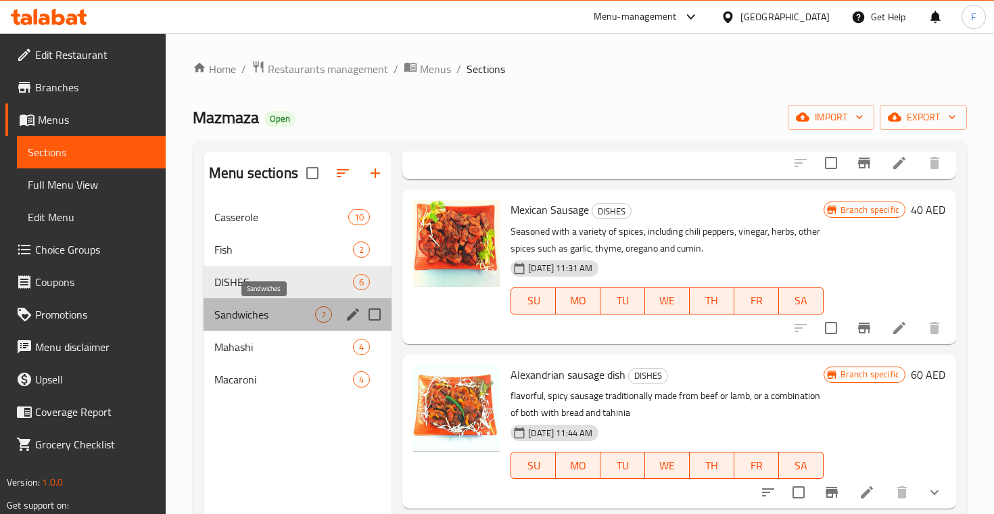
click at [262, 312] on span "Sandwiches" at bounding box center [264, 314] width 101 height 16
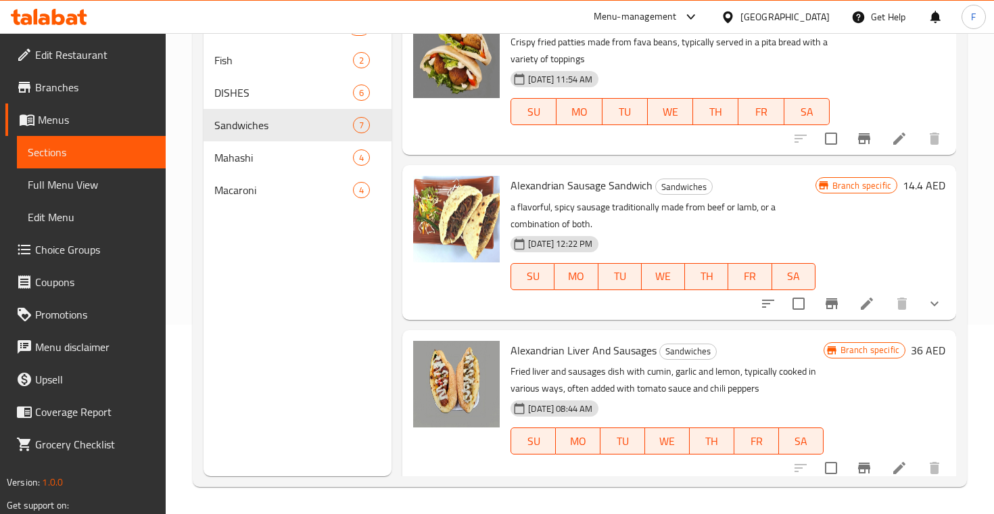
scroll to position [189, 0]
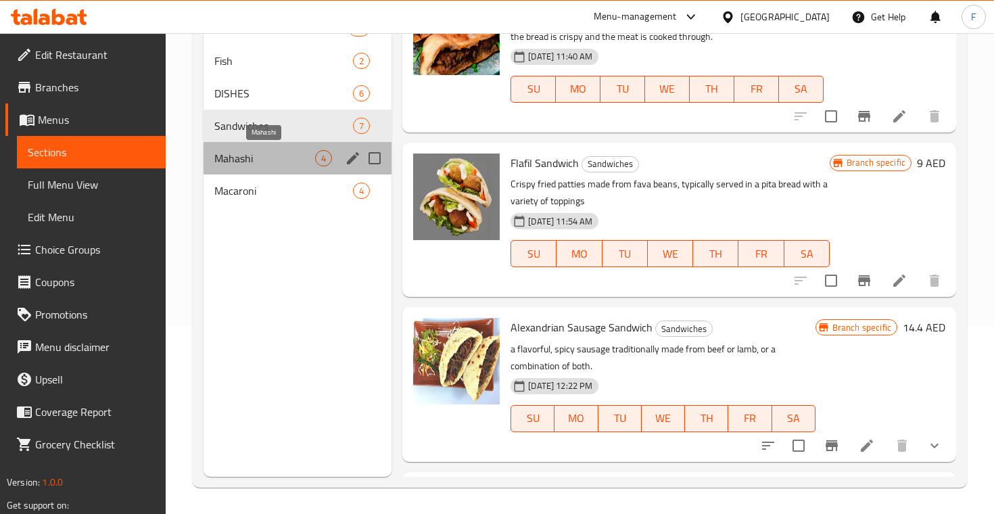
click at [249, 153] on span "Mahashi" at bounding box center [264, 158] width 101 height 16
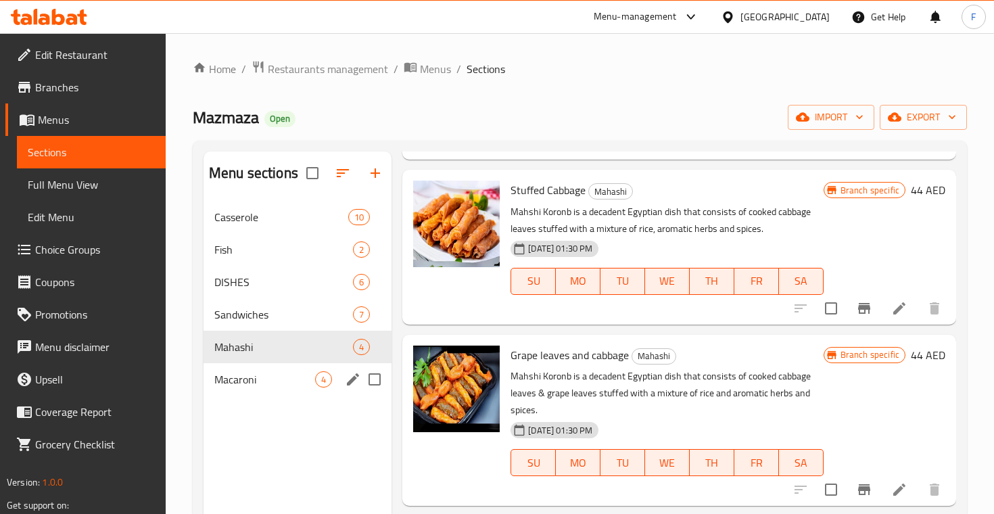
click at [273, 379] on span "Macaroni" at bounding box center [264, 379] width 101 height 16
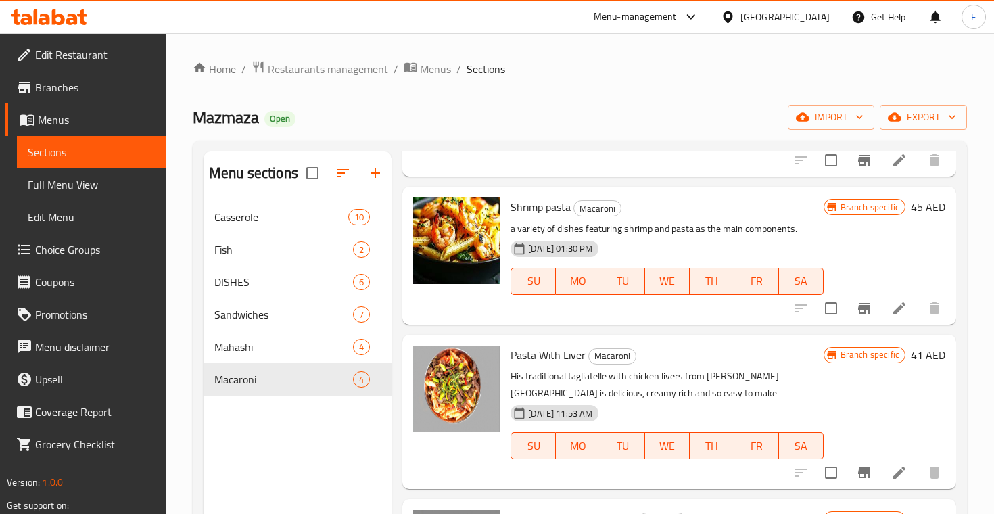
click at [348, 65] on span "Restaurants management" at bounding box center [328, 69] width 120 height 16
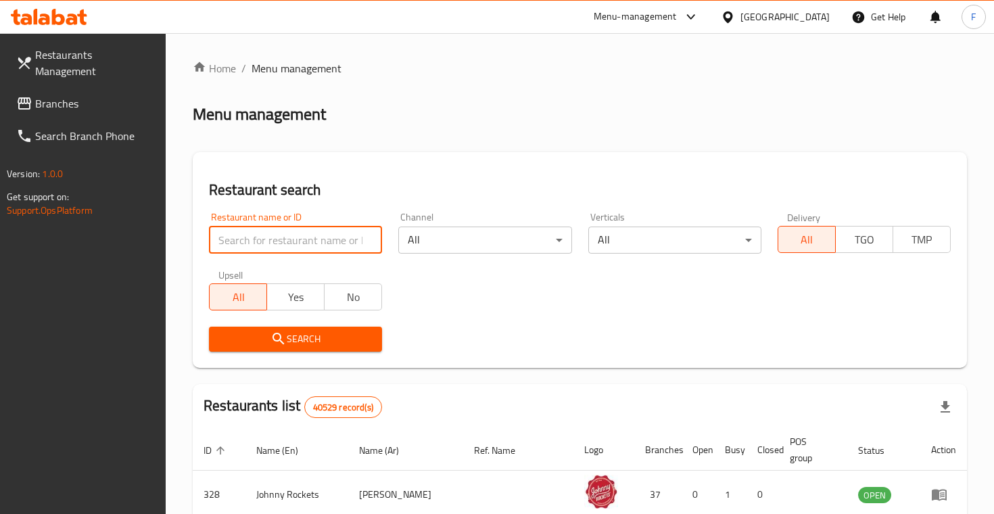
click at [272, 229] on input "search" at bounding box center [295, 240] width 173 height 27
paste input "Jolliibee"
click at [296, 337] on button "Search" at bounding box center [295, 339] width 173 height 25
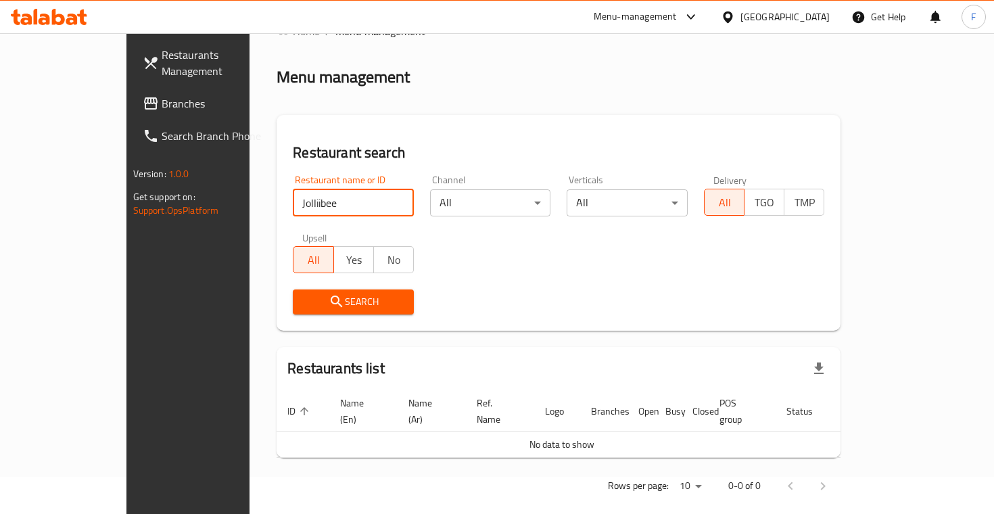
scroll to position [37, 0]
click at [293, 208] on input "Jolliibee" at bounding box center [353, 203] width 121 height 27
click at [293, 205] on input "Jolliibee" at bounding box center [353, 203] width 121 height 27
click at [297, 200] on input "Joliibee" at bounding box center [353, 203] width 121 height 27
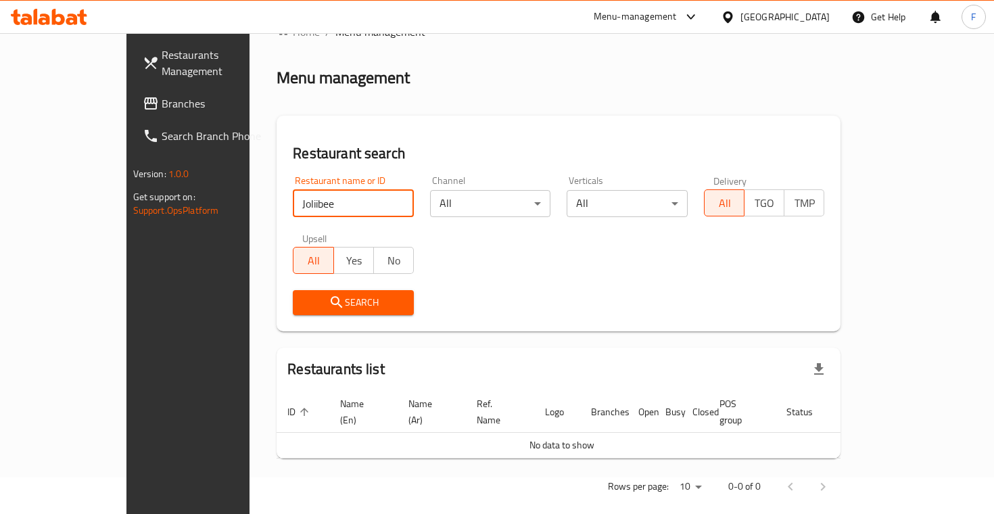
click at [293, 204] on input "Joliibee" at bounding box center [353, 203] width 121 height 27
click at [293, 202] on input "Jolibee" at bounding box center [353, 203] width 121 height 27
type input "Jollibee"
click at [296, 301] on button "Search" at bounding box center [353, 302] width 121 height 25
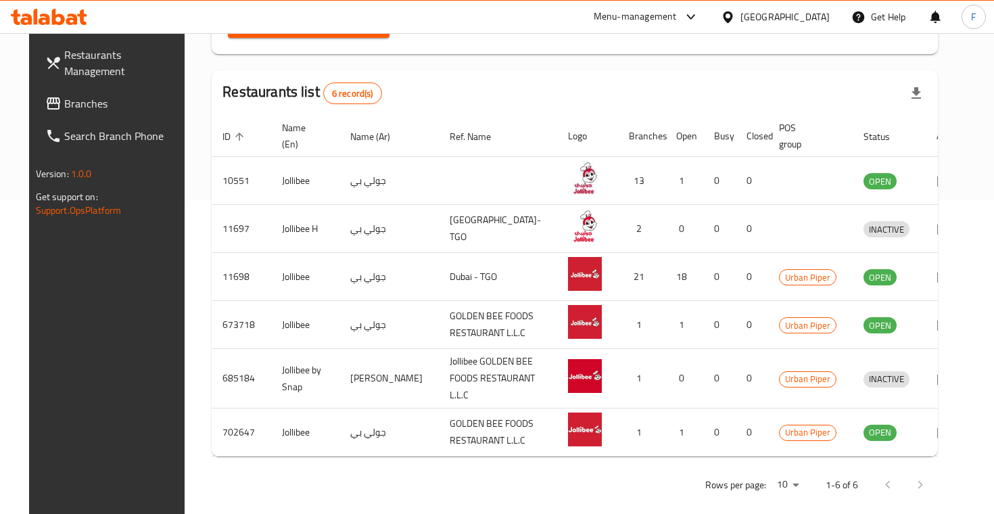
scroll to position [312, 0]
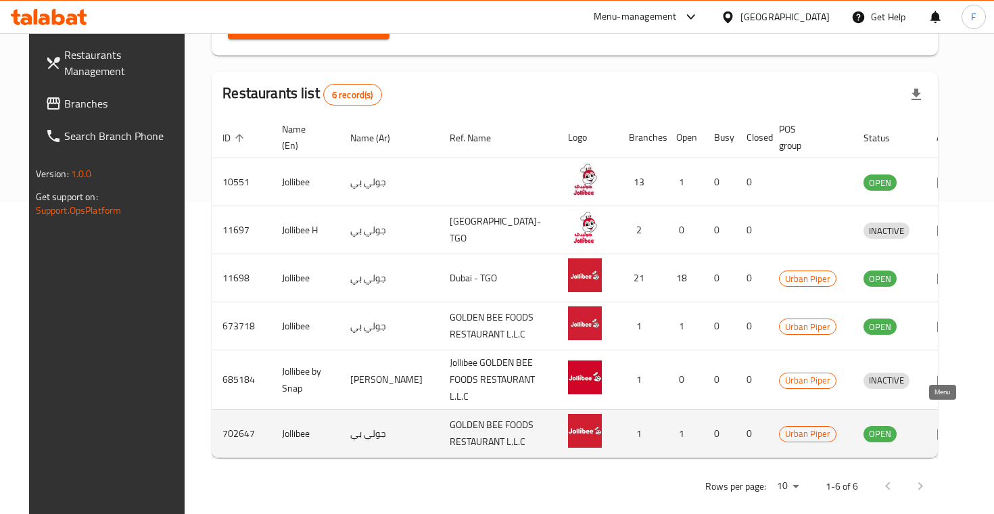
click at [942, 429] on icon "enhanced table" at bounding box center [944, 434] width 15 height 11
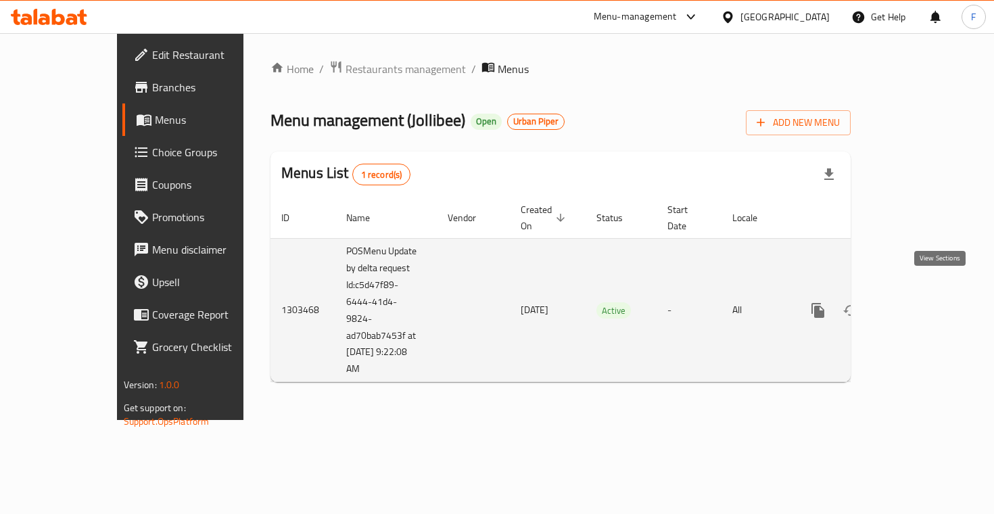
click at [924, 302] on icon "enhanced table" at bounding box center [916, 310] width 16 height 16
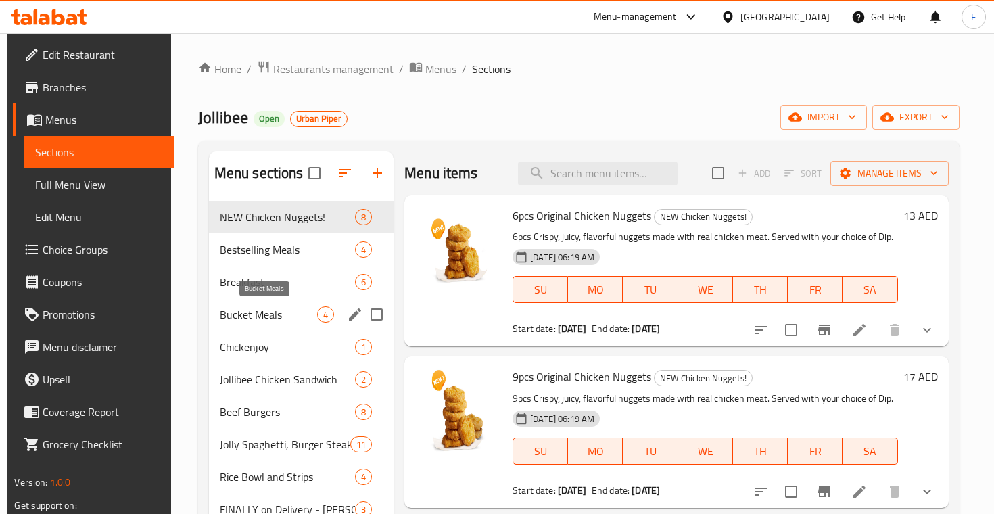
click at [265, 312] on span "Bucket Meals" at bounding box center [268, 314] width 97 height 16
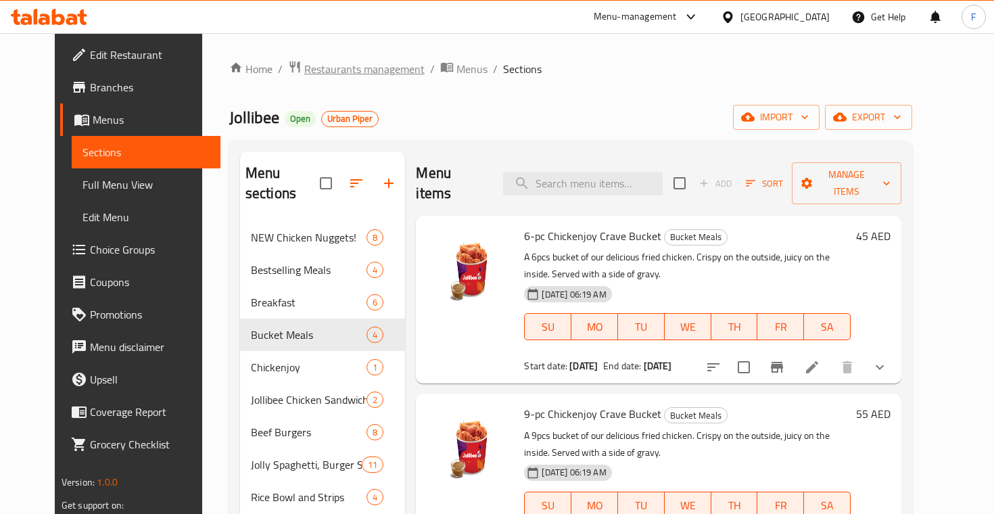
click at [343, 70] on span "Restaurants management" at bounding box center [364, 69] width 120 height 16
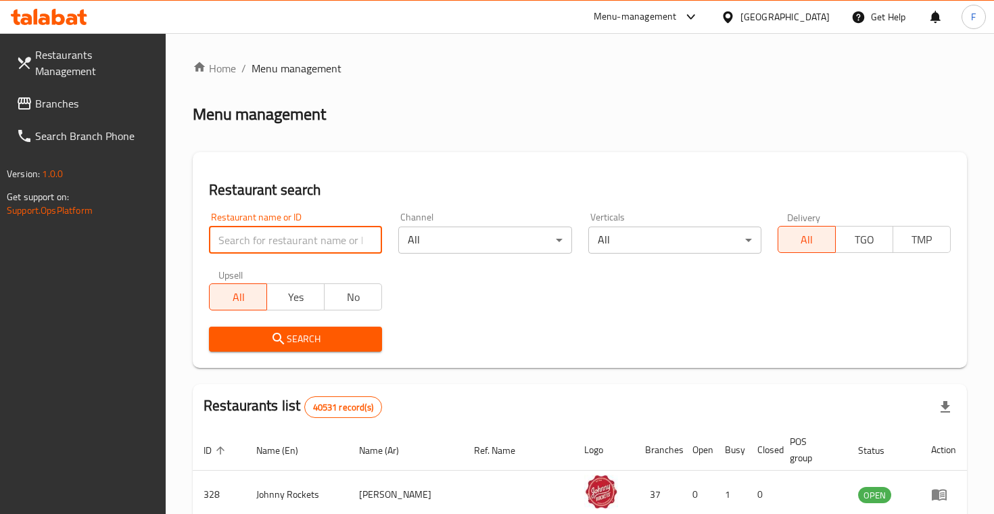
click at [269, 242] on input "search" at bounding box center [295, 240] width 173 height 27
paste input "Humburger"
type input "Humburger"
click at [296, 337] on button "Search" at bounding box center [295, 339] width 173 height 25
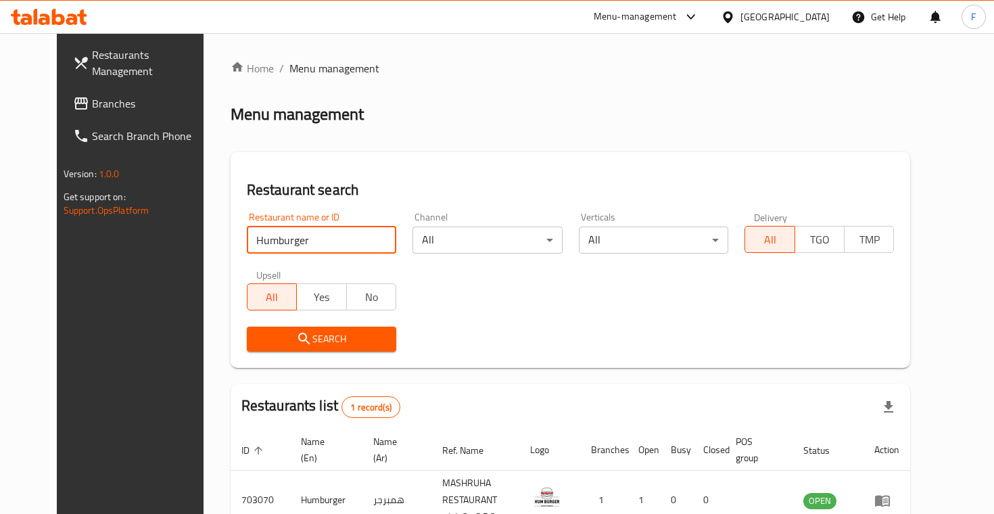
drag, startPoint x: 269, startPoint y: 242, endPoint x: 686, endPoint y: 306, distance: 421.5
click at [686, 306] on div "Restaurant name or ID Humburger Restaurant name or ID Channel All ​ Verticals A…" at bounding box center [571, 282] width 664 height 156
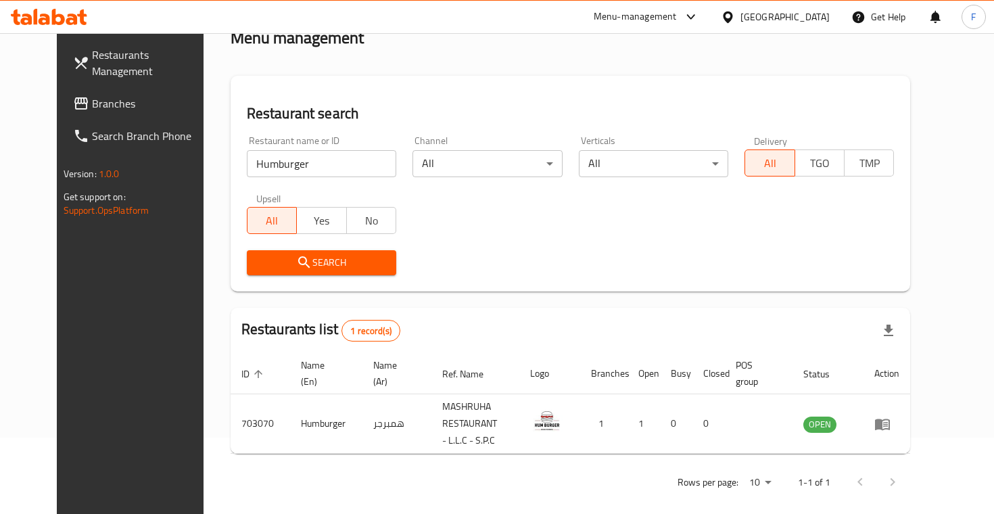
scroll to position [76, 0]
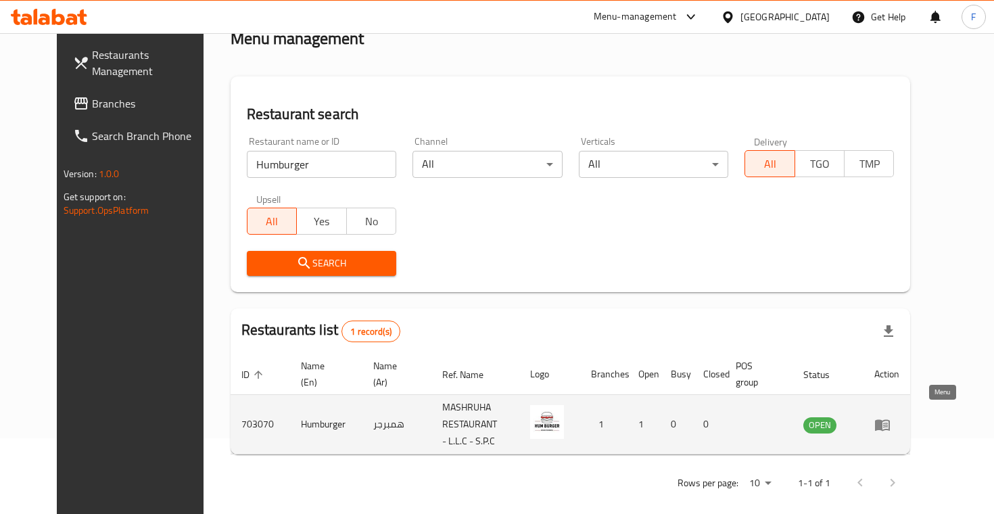
click at [891, 421] on icon "enhanced table" at bounding box center [882, 425] width 16 height 16
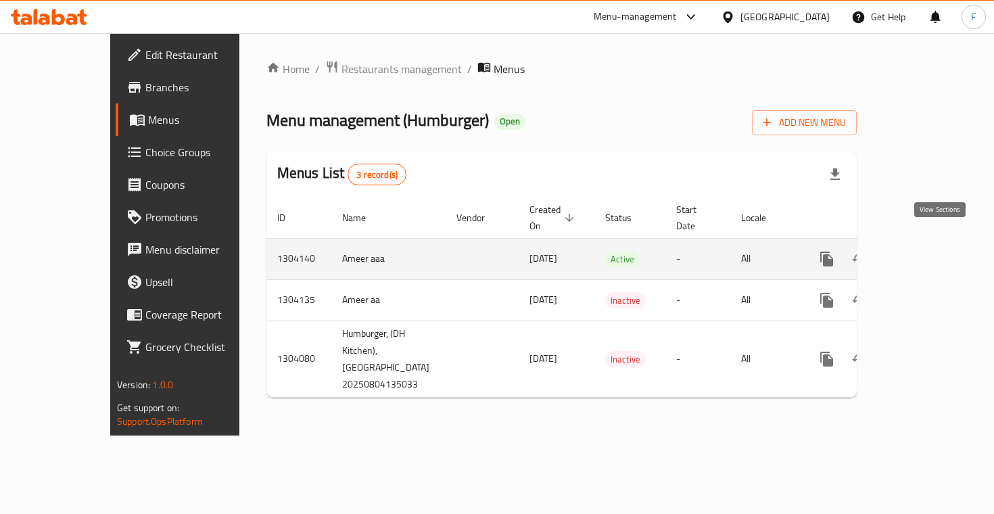
click at [933, 251] on icon "enhanced table" at bounding box center [924, 259] width 16 height 16
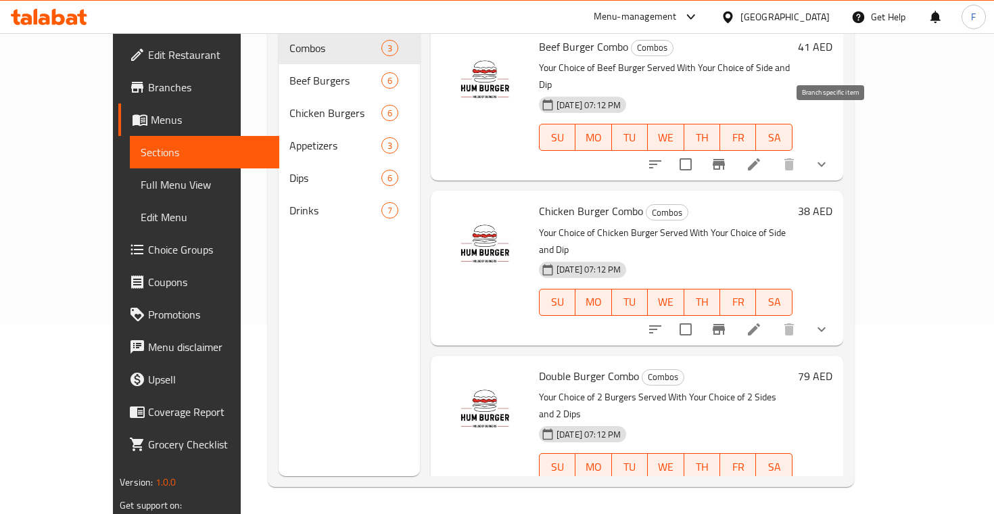
scroll to position [189, 0]
